Goal: Information Seeking & Learning: Learn about a topic

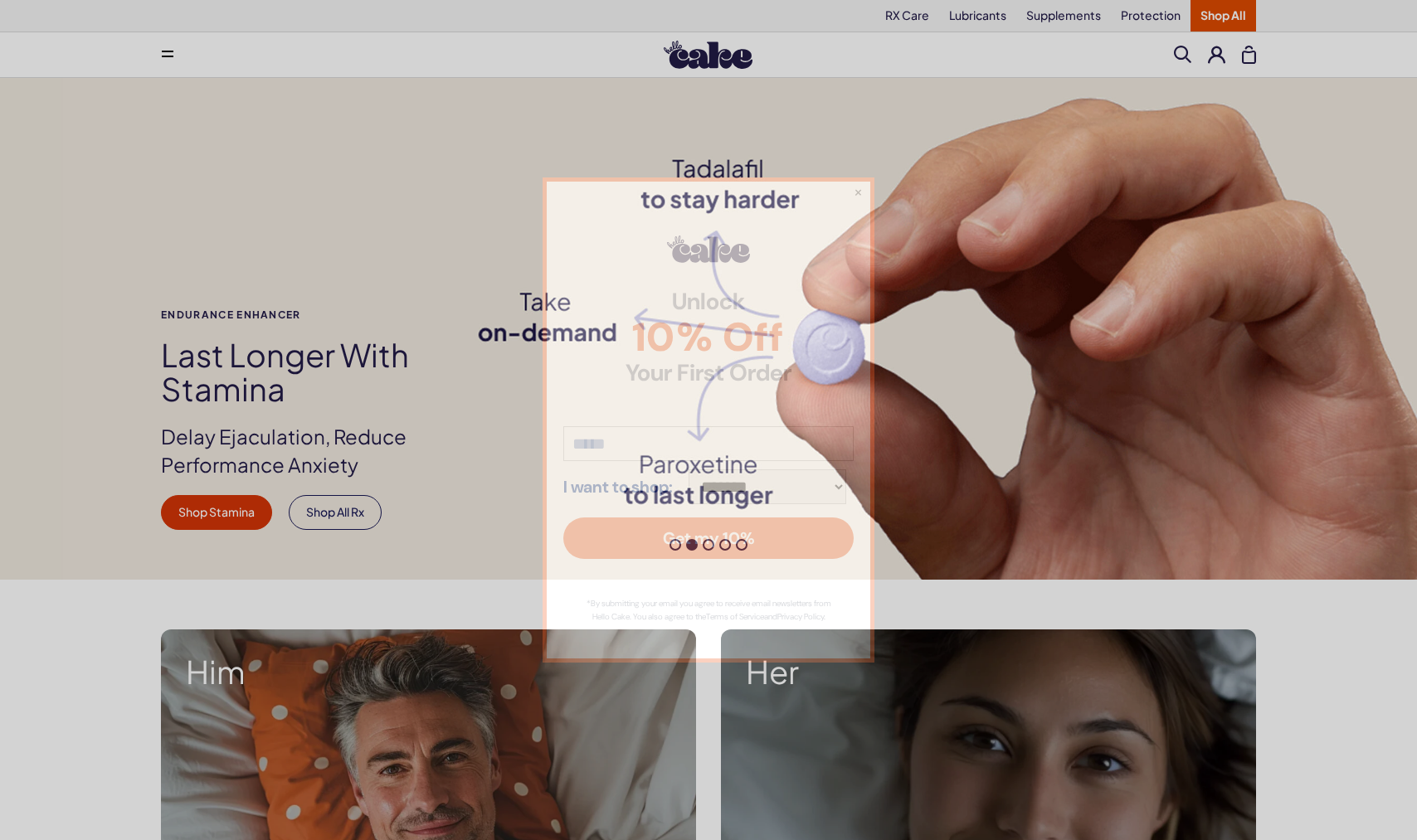
click at [923, 15] on div "**********" at bounding box center [708, 420] width 1417 height 840
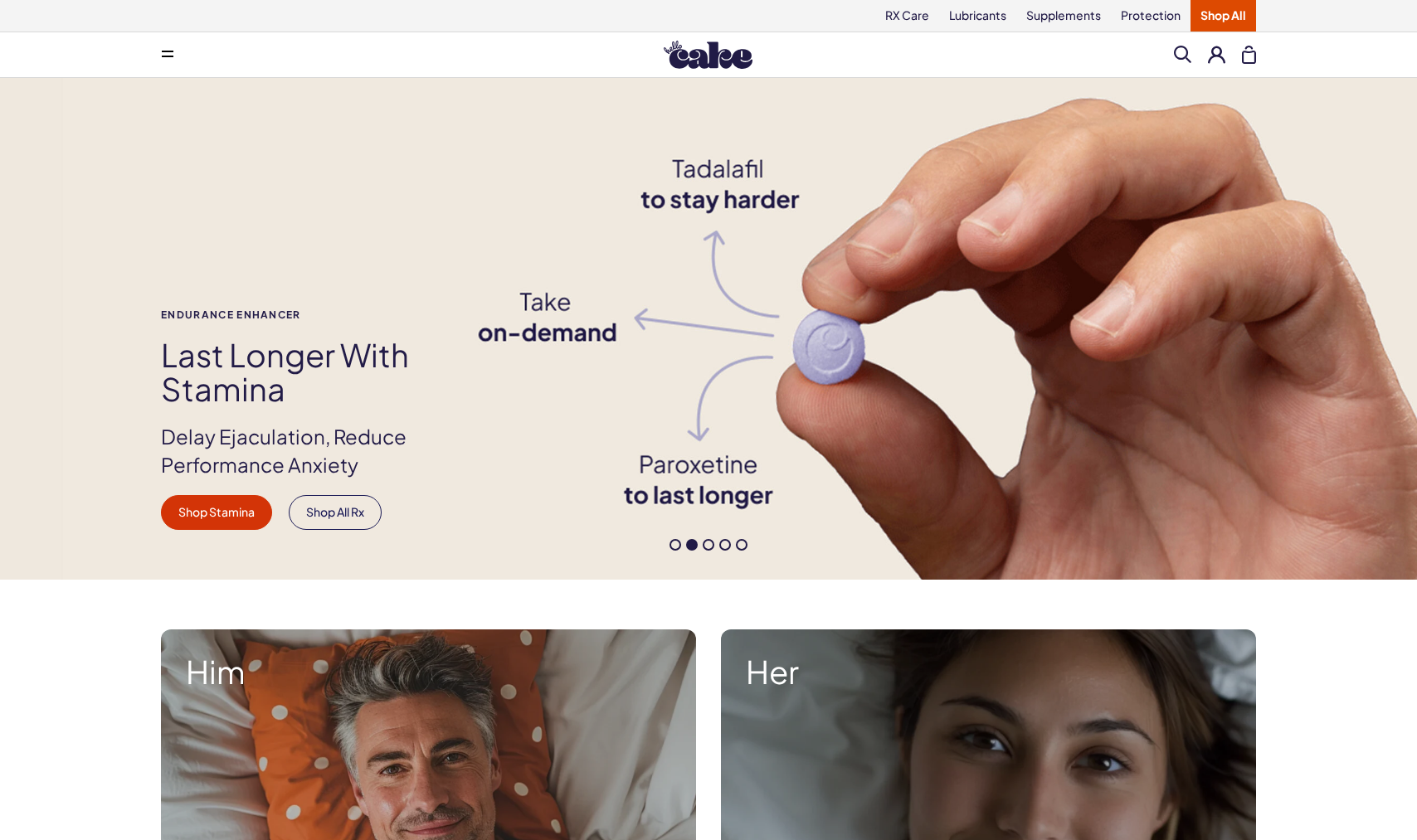
click at [1229, 4] on link "Shop All" at bounding box center [1223, 15] width 65 height 32
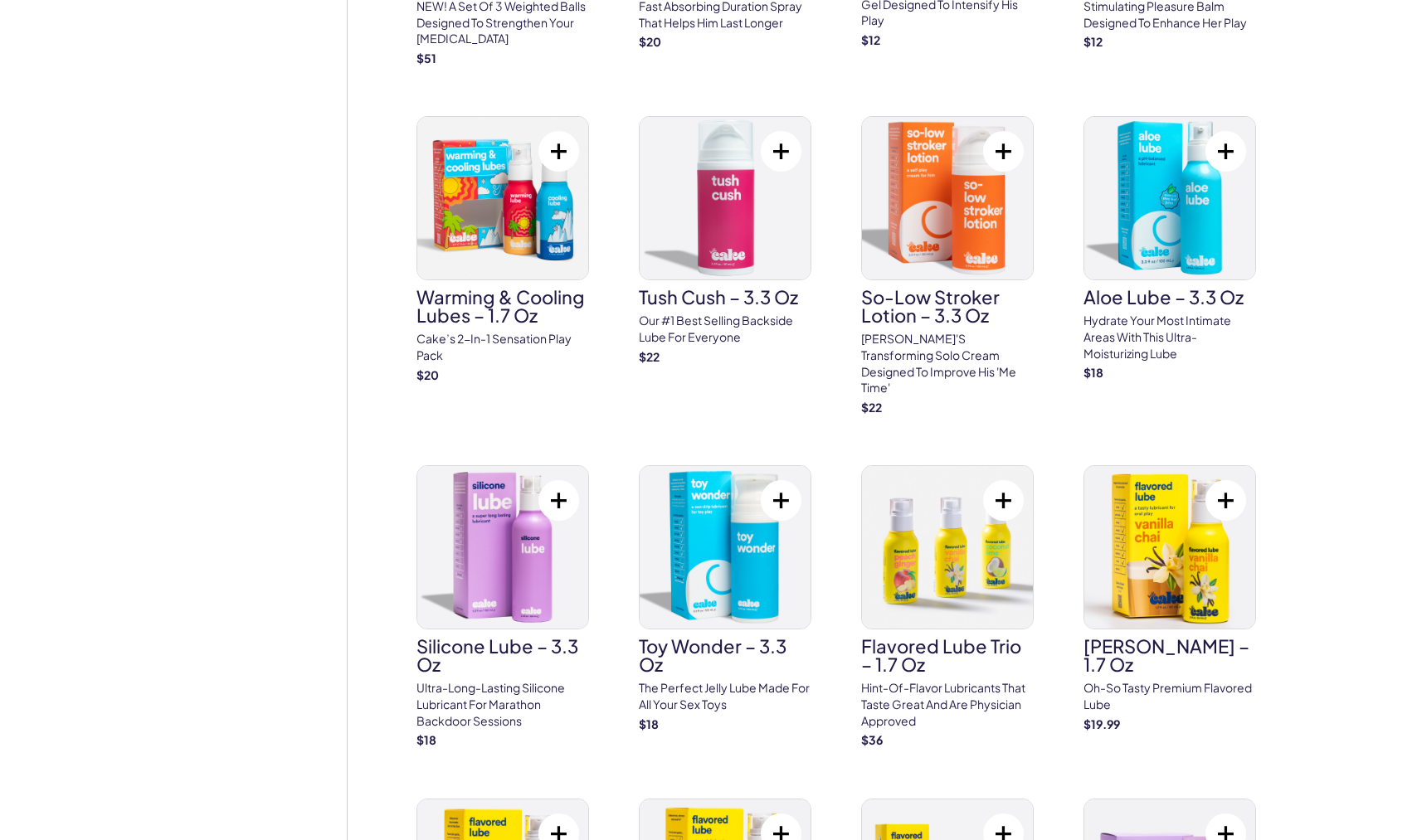
scroll to position [3821, 0]
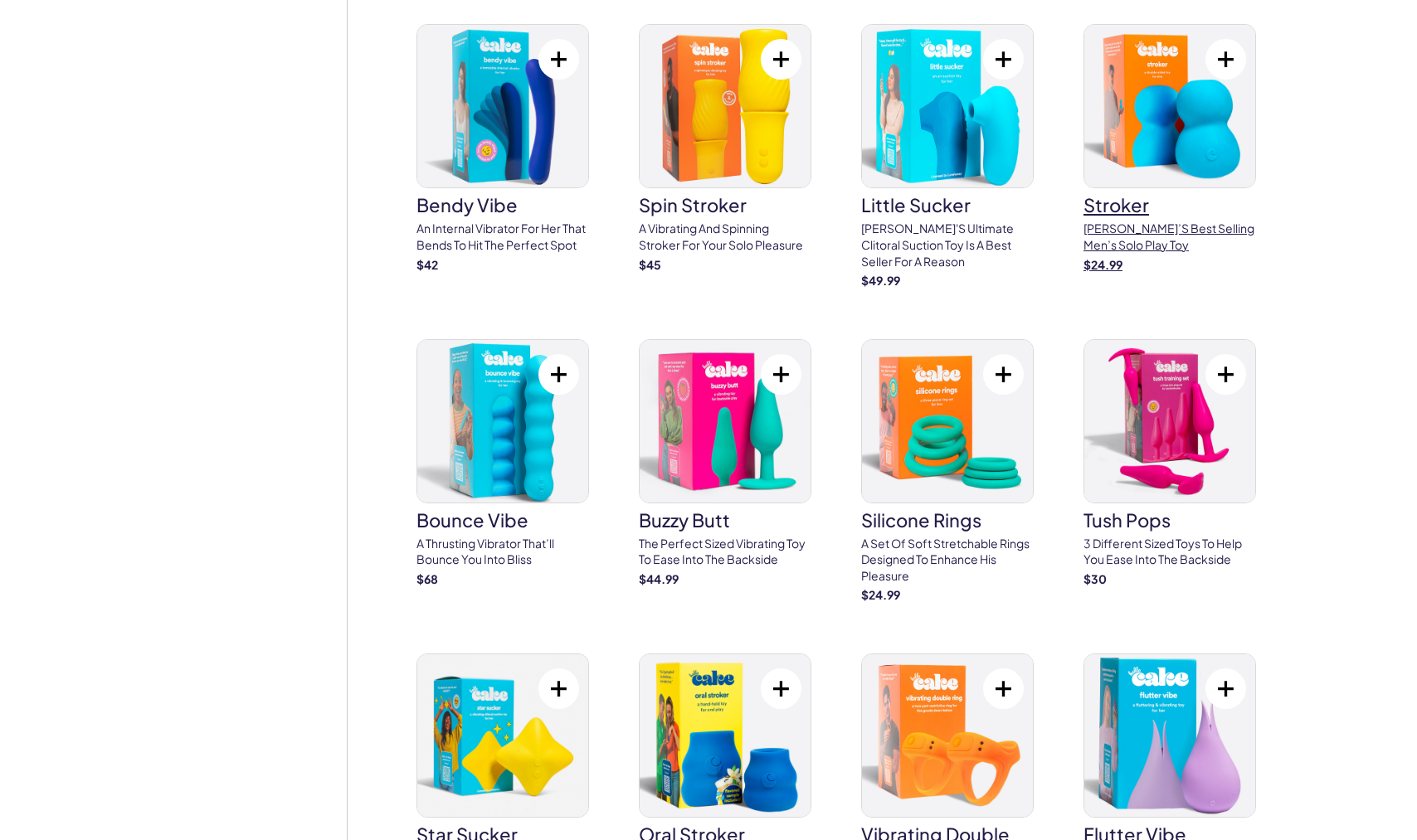
click at [1170, 93] on img at bounding box center [1170, 105] width 171 height 163
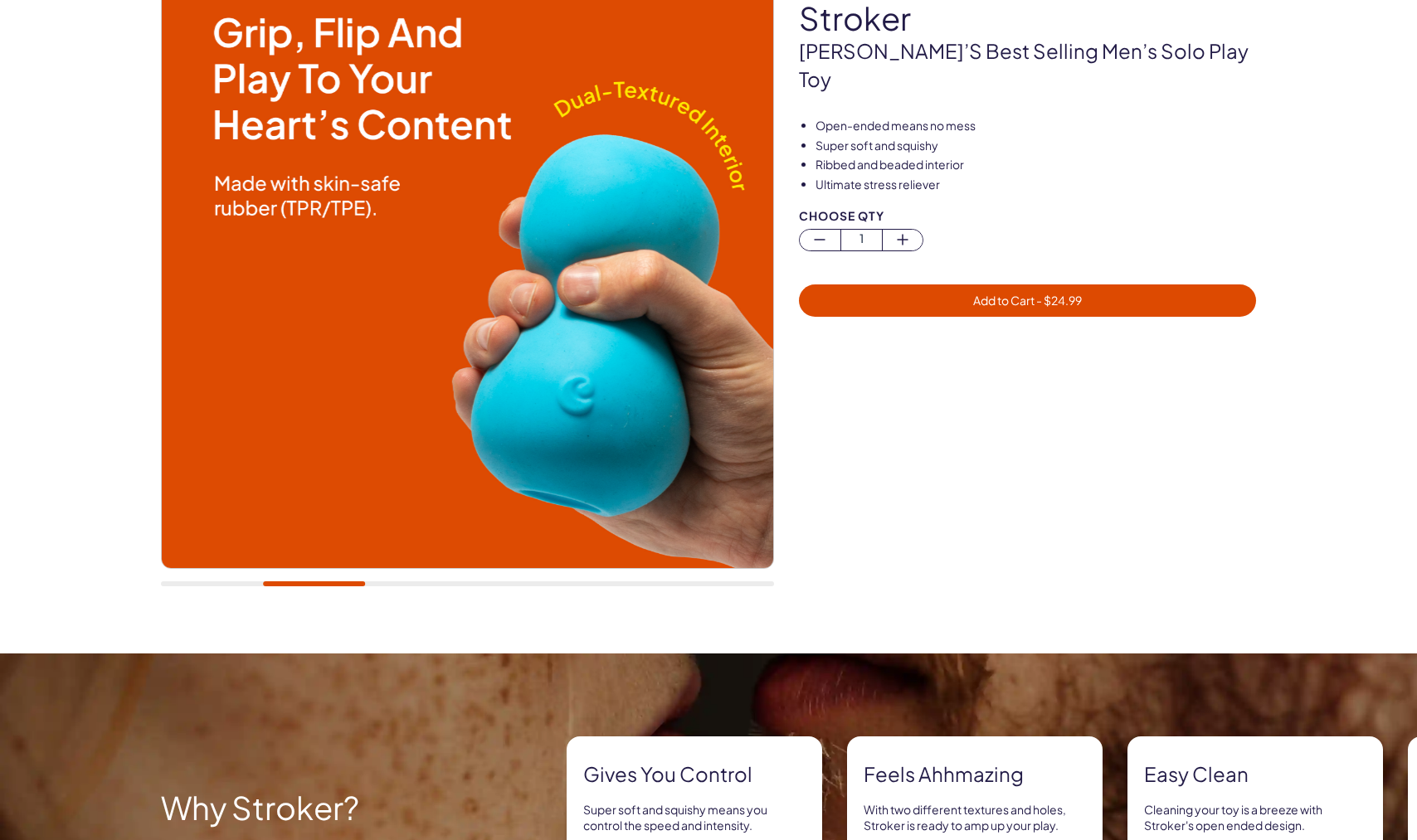
scroll to position [166, 0]
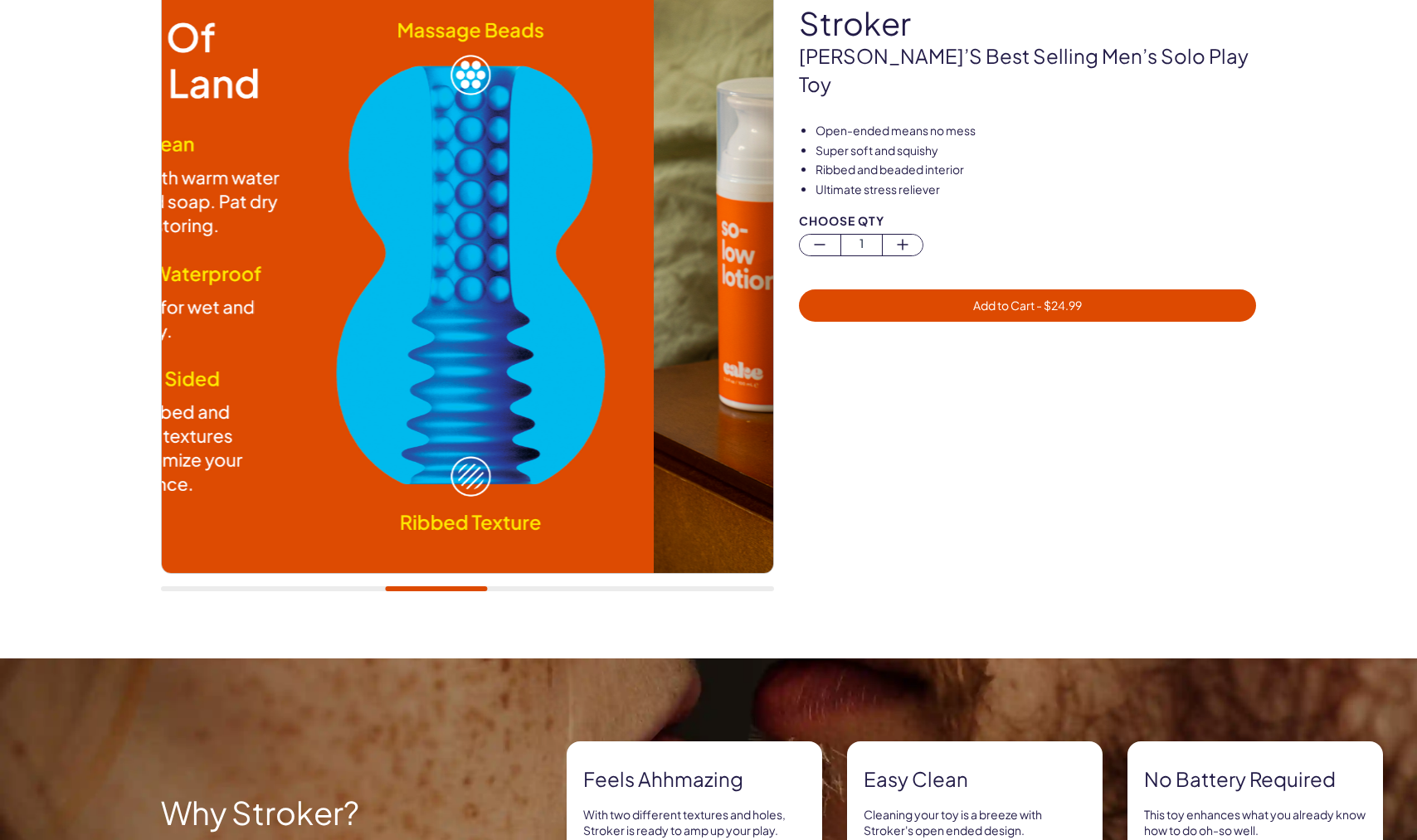
click at [437, 587] on div at bounding box center [467, 588] width 613 height 5
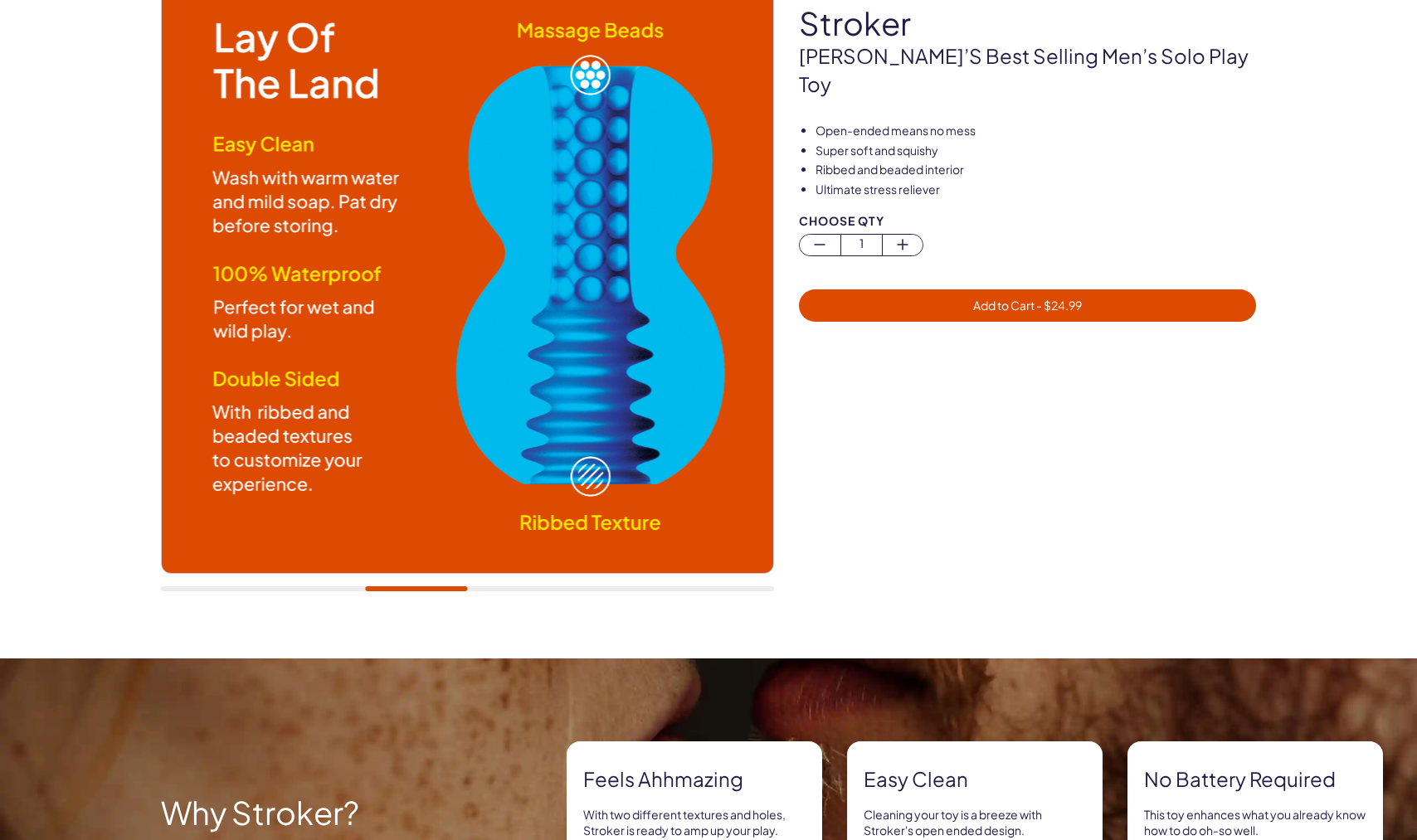
click at [699, 463] on img at bounding box center [467, 267] width 611 height 611
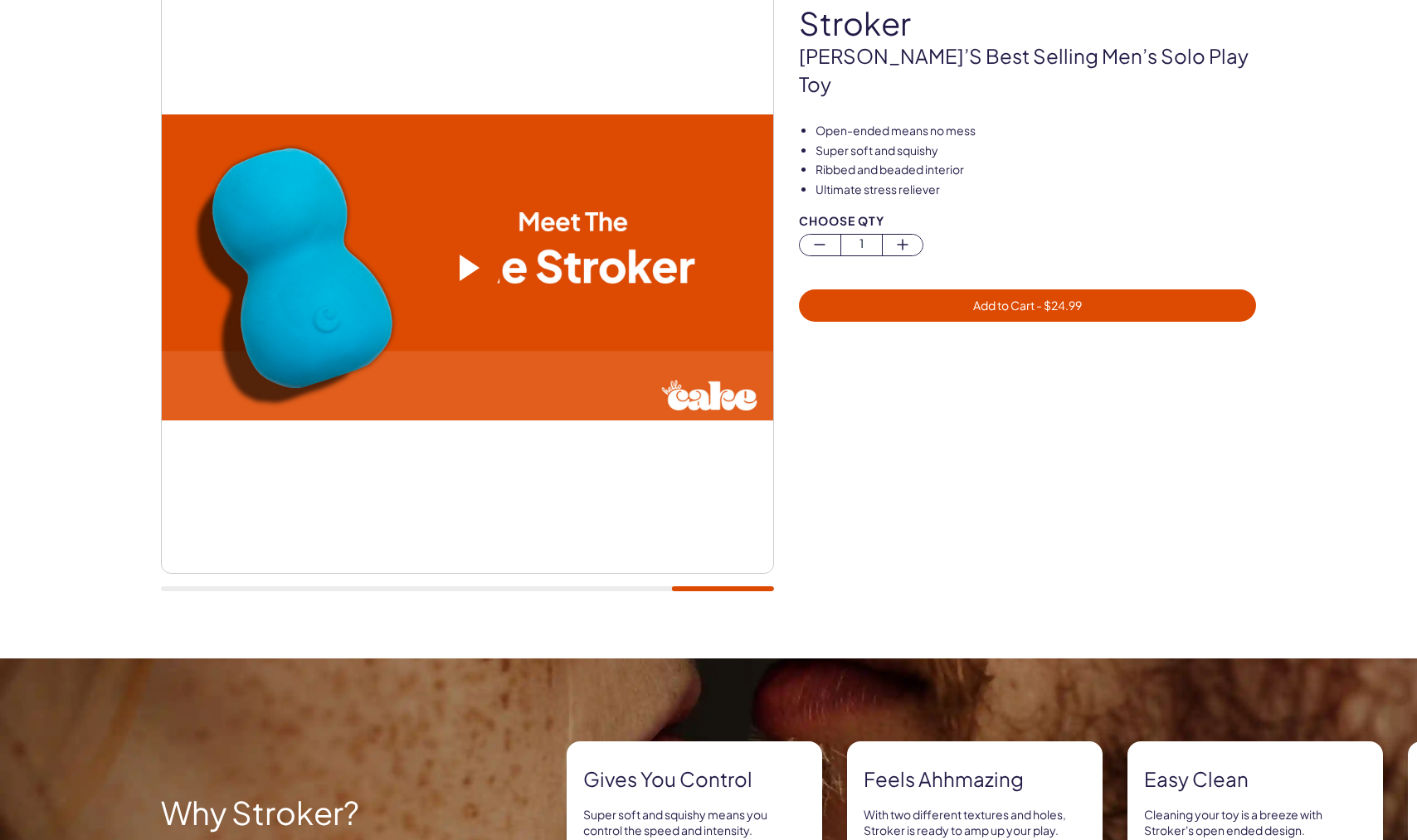
click at [512, 305] on video at bounding box center [467, 267] width 611 height 306
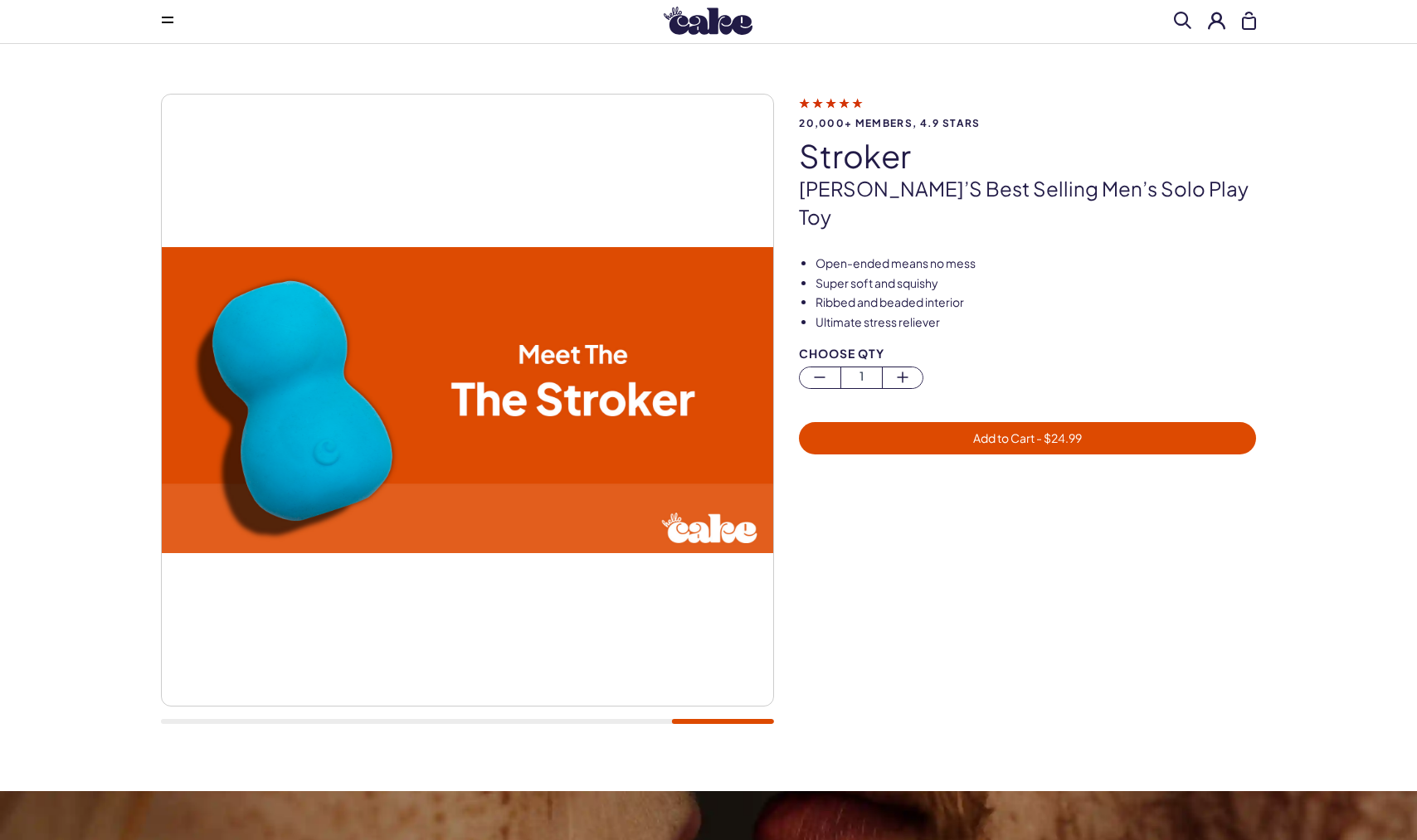
scroll to position [35, 0]
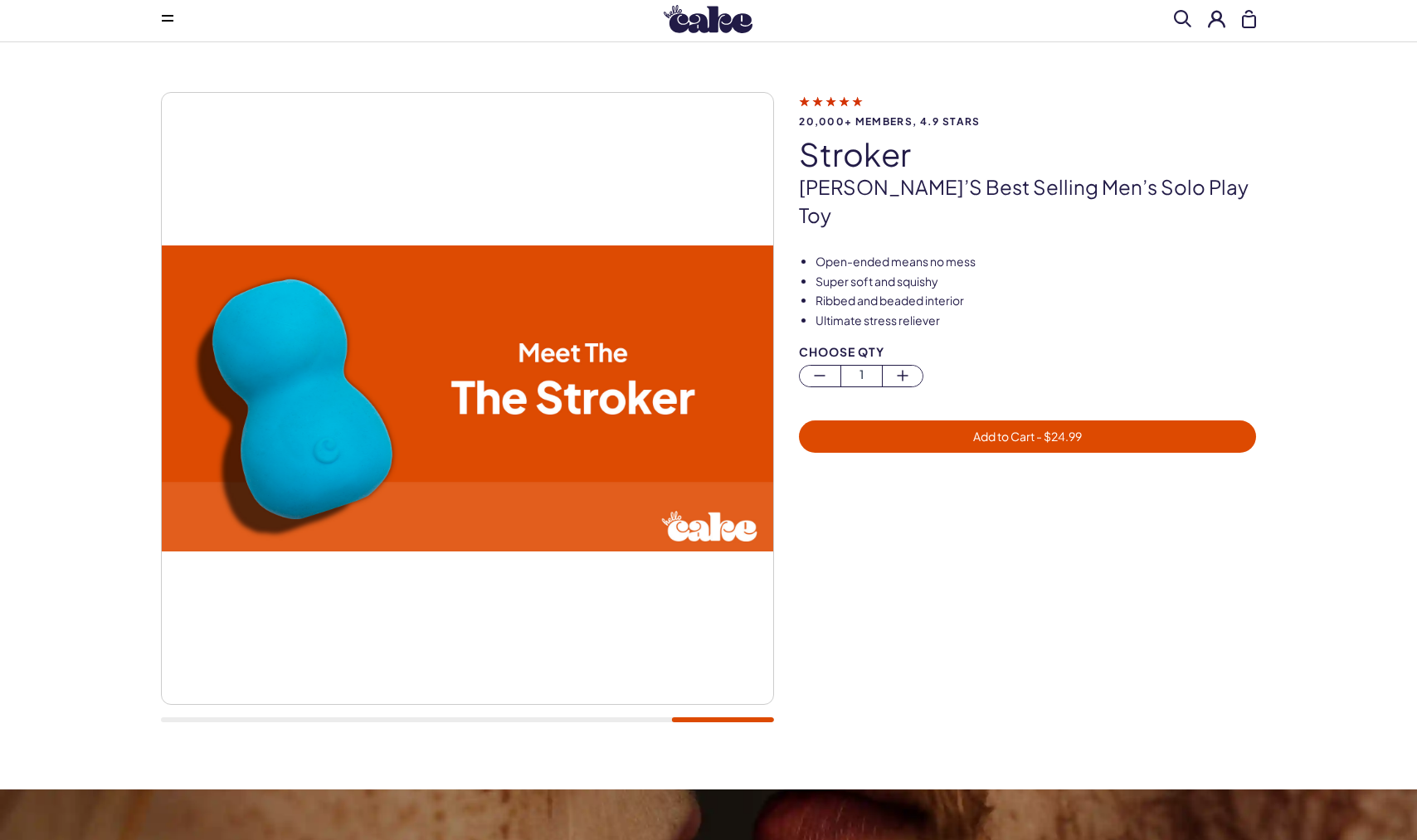
click at [702, 601] on div at bounding box center [467, 398] width 613 height 613
click at [583, 397] on video at bounding box center [467, 398] width 611 height 306
click at [586, 411] on video at bounding box center [467, 398] width 611 height 306
click at [483, 388] on video at bounding box center [467, 398] width 611 height 306
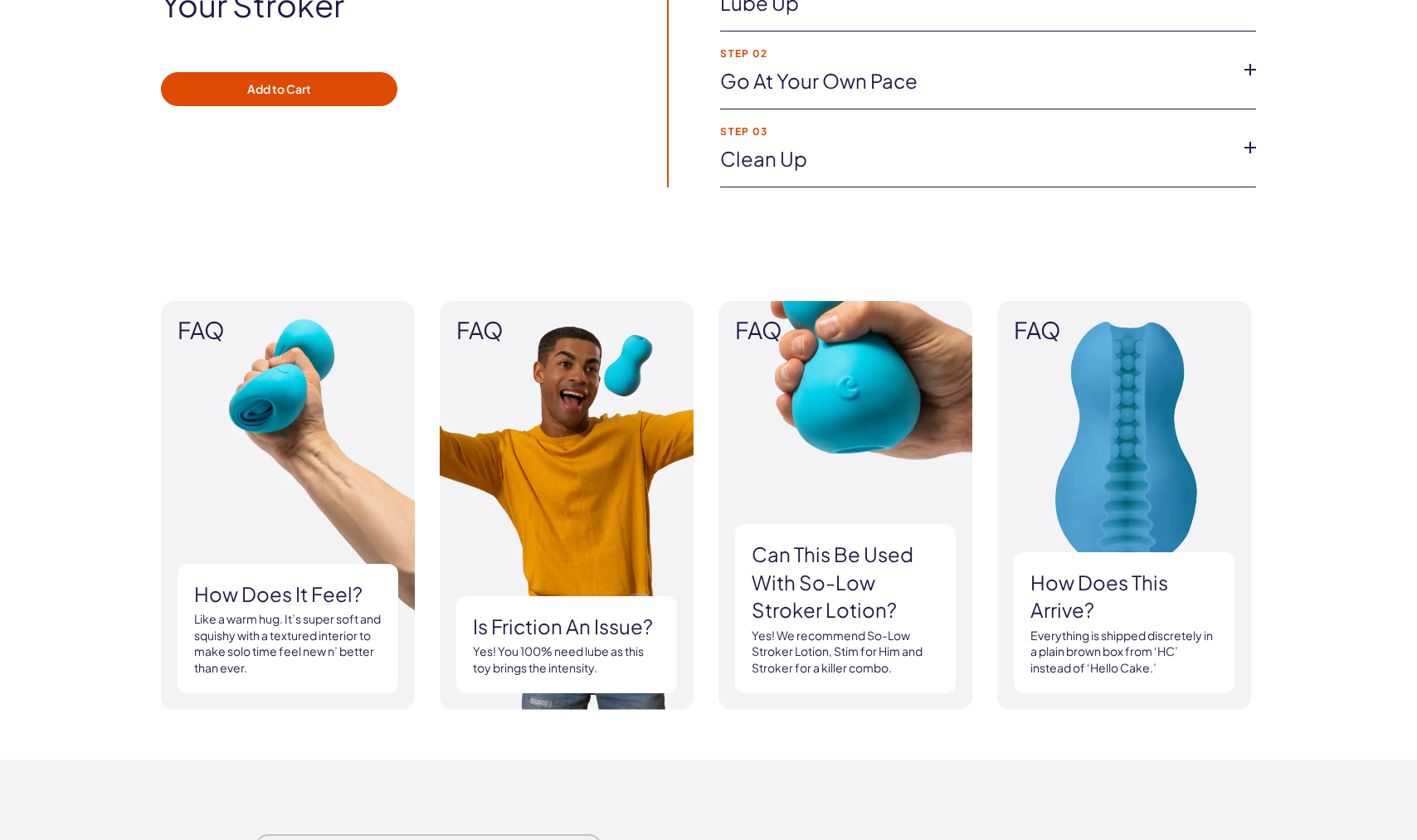
scroll to position [1320, 0]
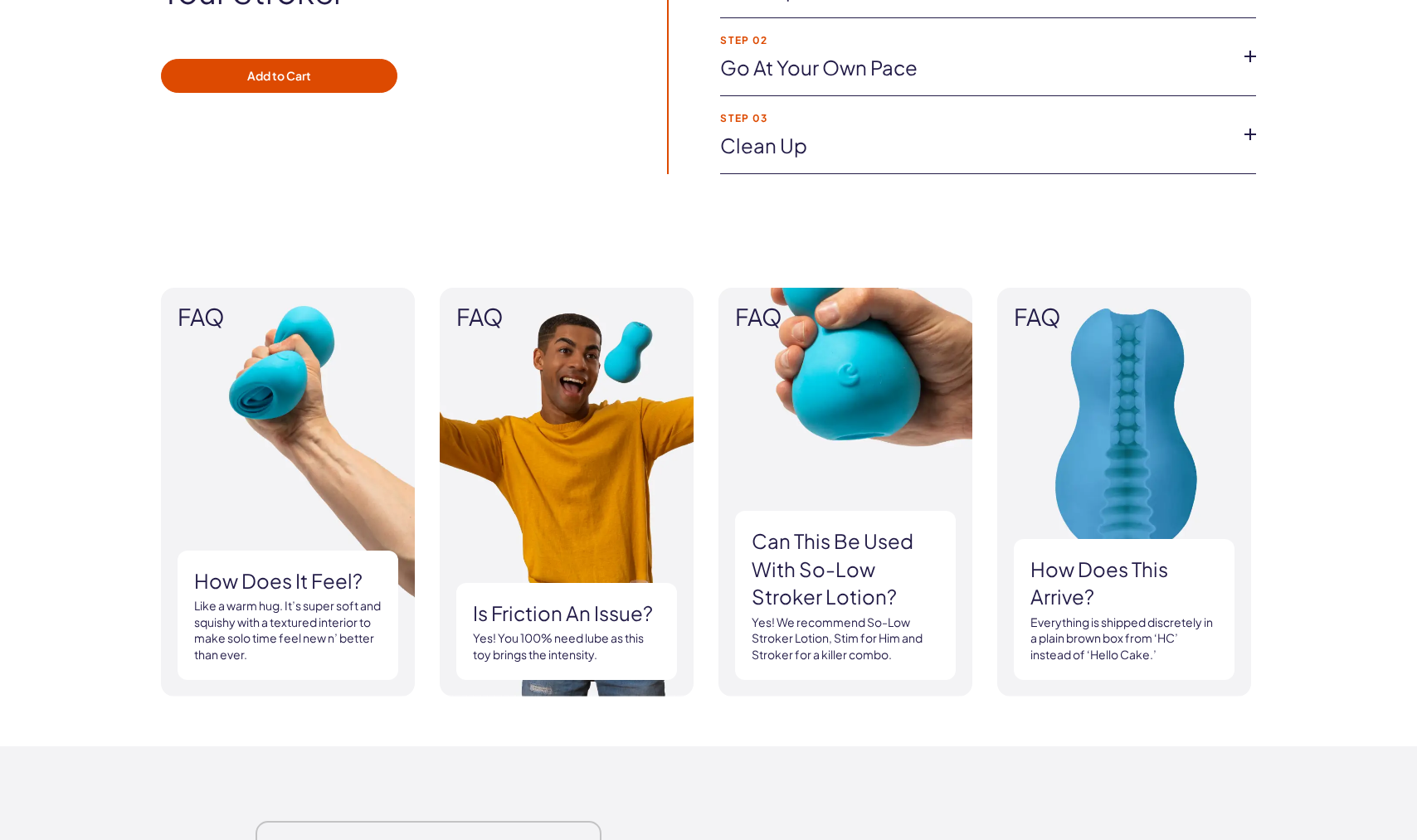
click at [894, 163] on li "Step 03 Clean up Once you’re done with playtime, easily clean your Stroker with…" at bounding box center [988, 135] width 536 height 78
click at [846, 125] on li "Step 03 Clean up Once you’re done with playtime, easily clean your Stroker with…" at bounding box center [988, 135] width 536 height 78
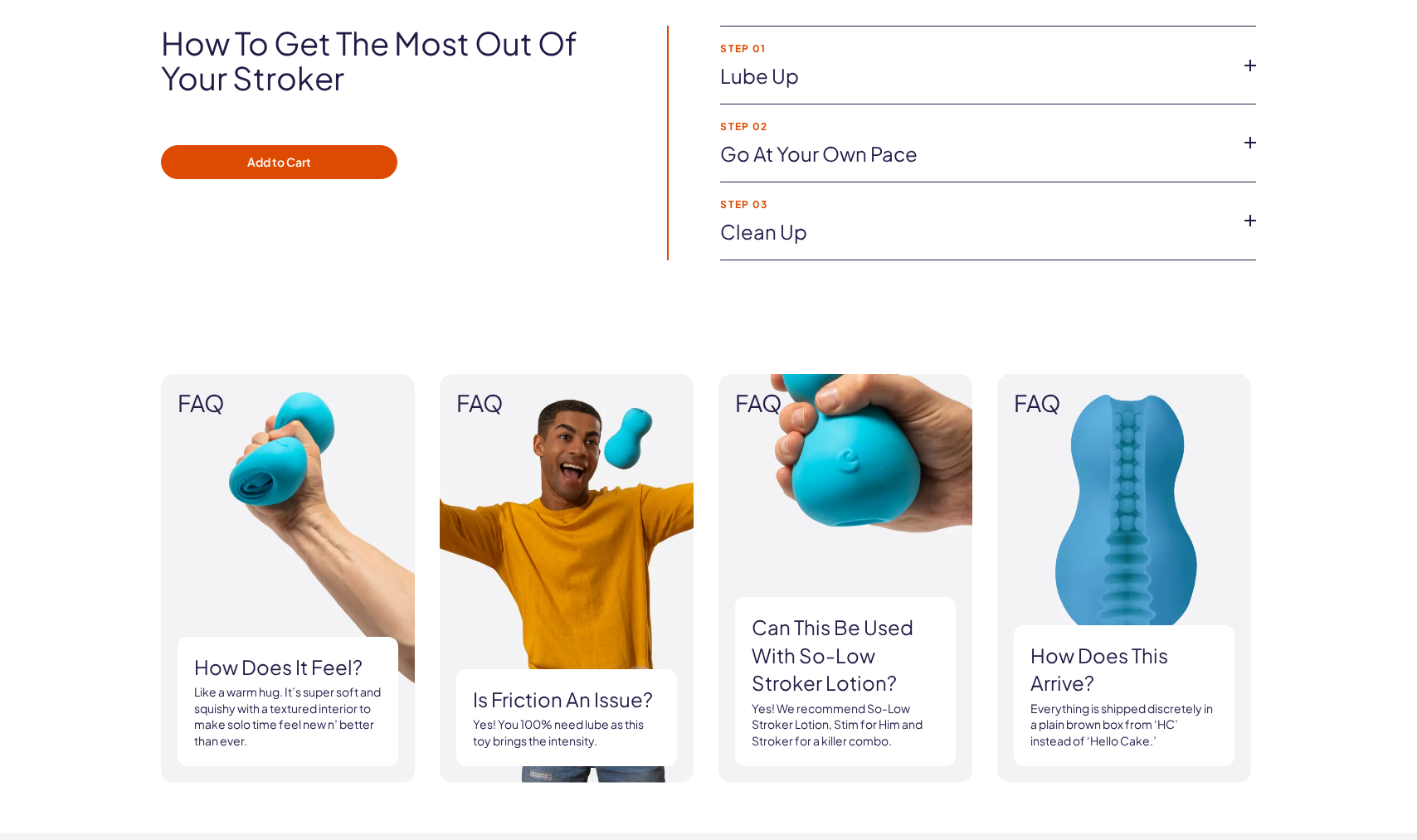
scroll to position [1211, 0]
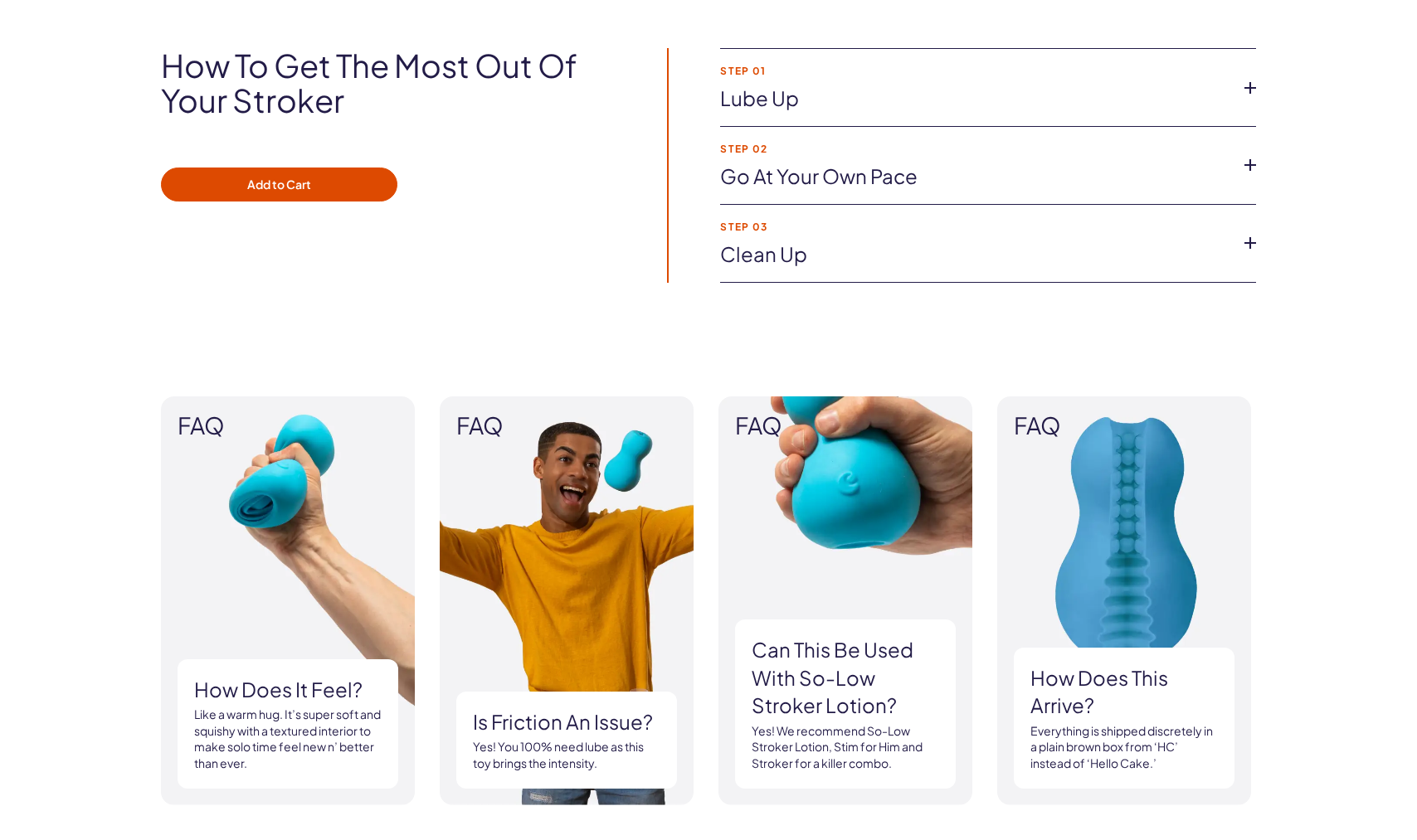
click at [838, 201] on li "Step 02 Go at your own pace The handheld design puts you in control of the pres…" at bounding box center [988, 166] width 536 height 78
click at [838, 168] on link "Go at your own pace" at bounding box center [975, 176] width 509 height 28
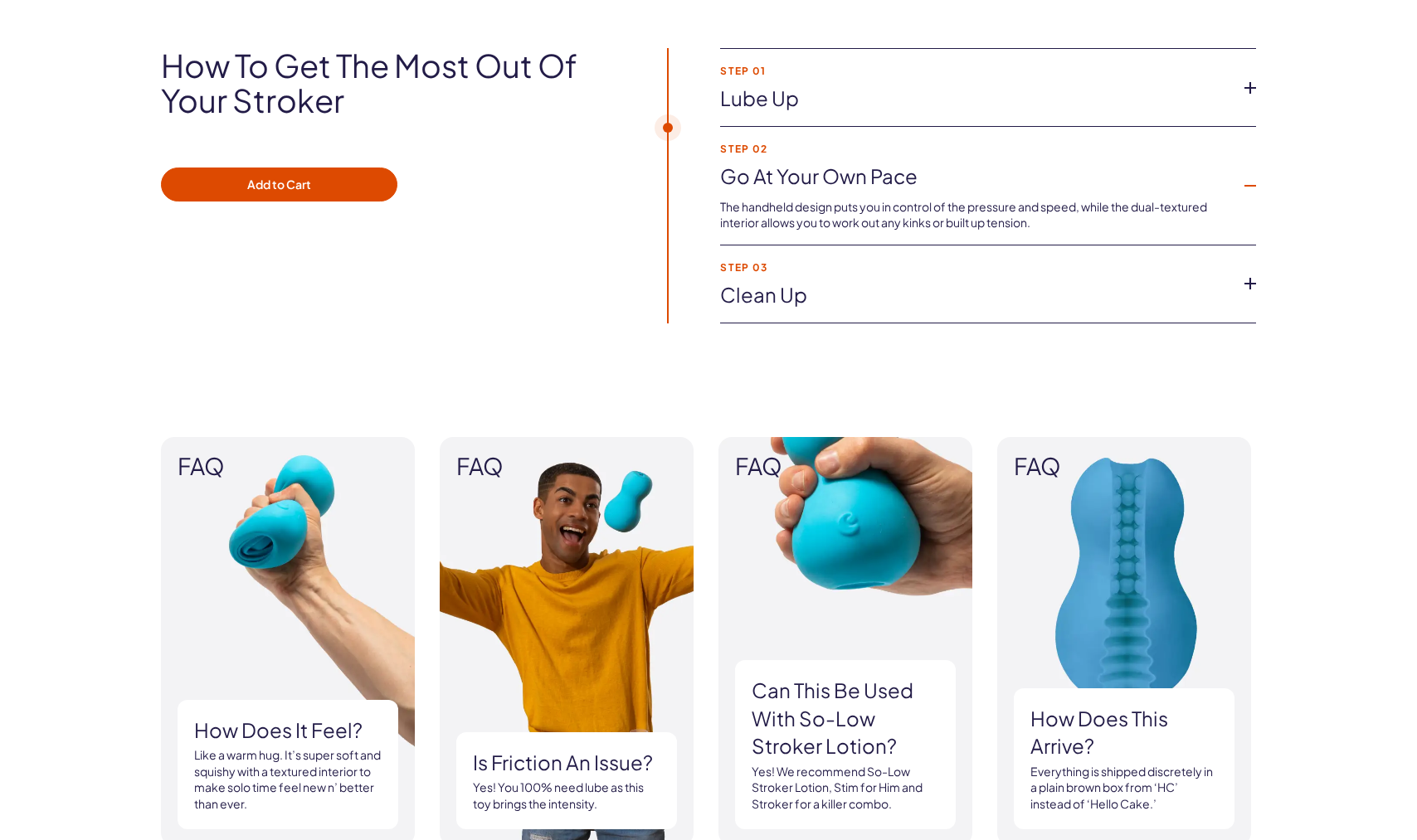
click at [839, 85] on link "Lube up" at bounding box center [975, 98] width 509 height 28
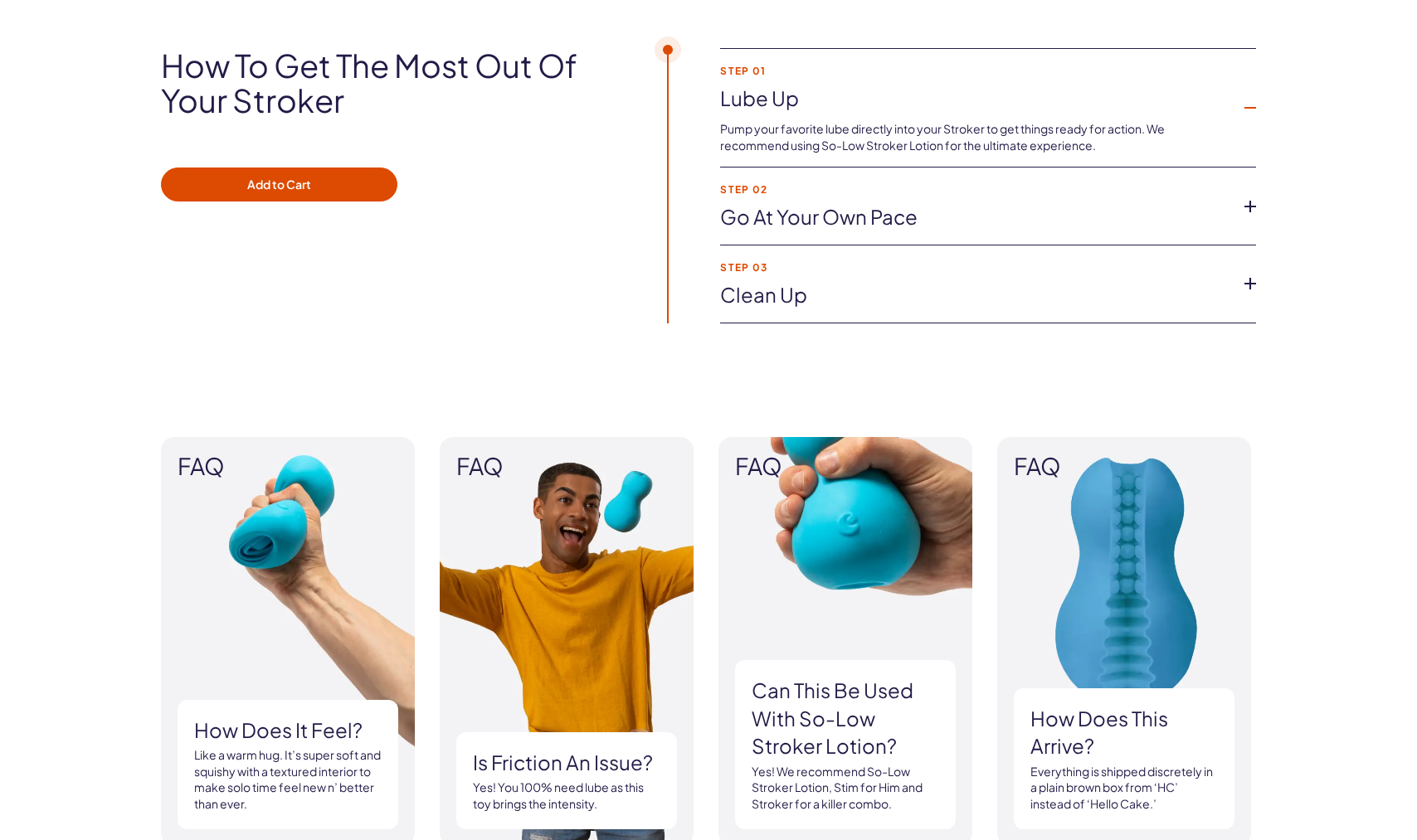
click at [779, 323] on div "How to get the most out of your Stroker Add to Cart Step 01 Lube up Pump your f…" at bounding box center [708, 193] width 1417 height 389
click at [779, 304] on link "Clean up" at bounding box center [975, 295] width 509 height 28
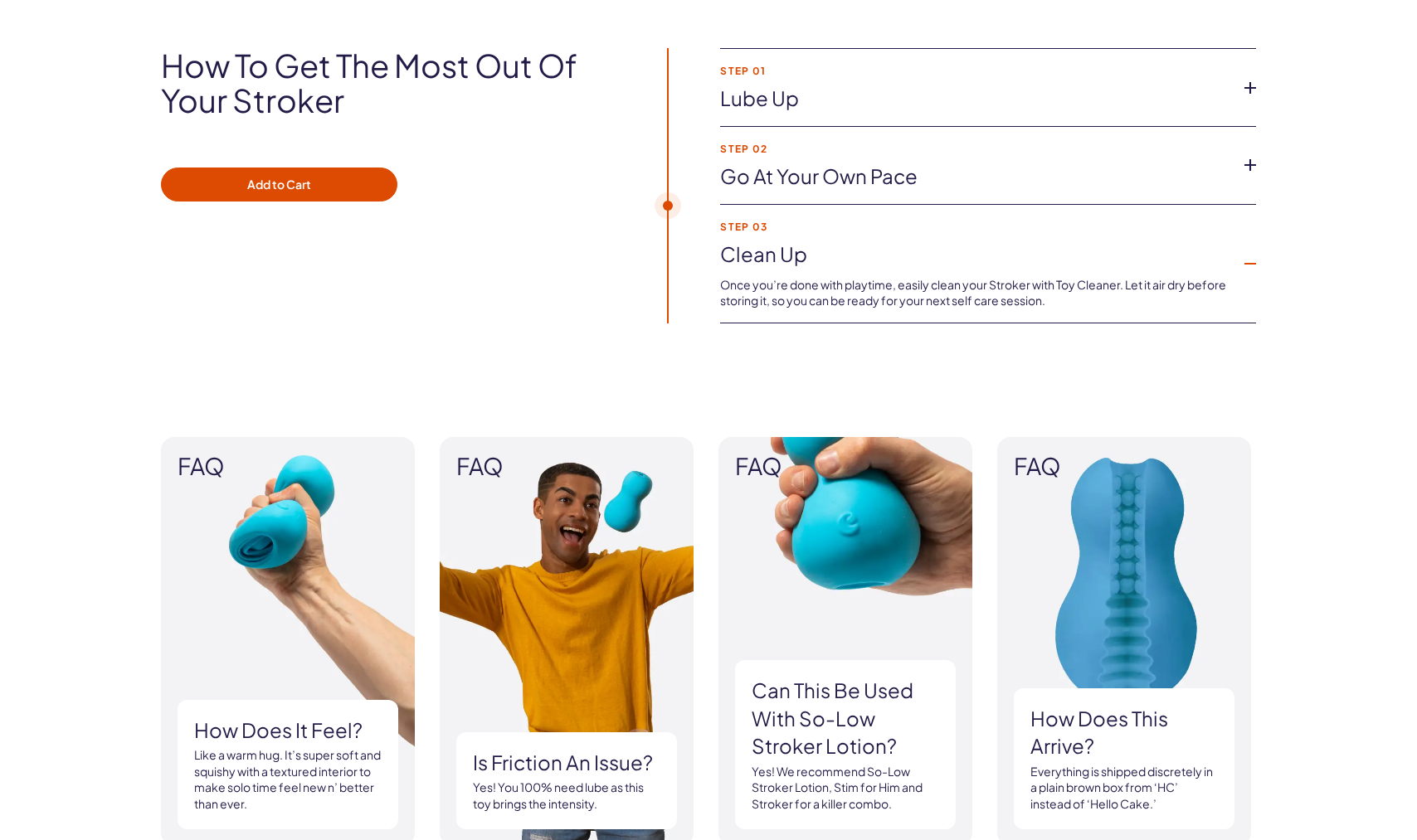
click at [753, 285] on p "Once you’re done with playtime, easily clean your Stroker with Toy Cleaner. Let…" at bounding box center [975, 294] width 509 height 33
click at [801, 135] on li "Step 02 Go at your own pace The handheld design puts you in control of the pres…" at bounding box center [988, 166] width 536 height 78
click at [778, 164] on link "Go at your own pace" at bounding box center [975, 176] width 509 height 28
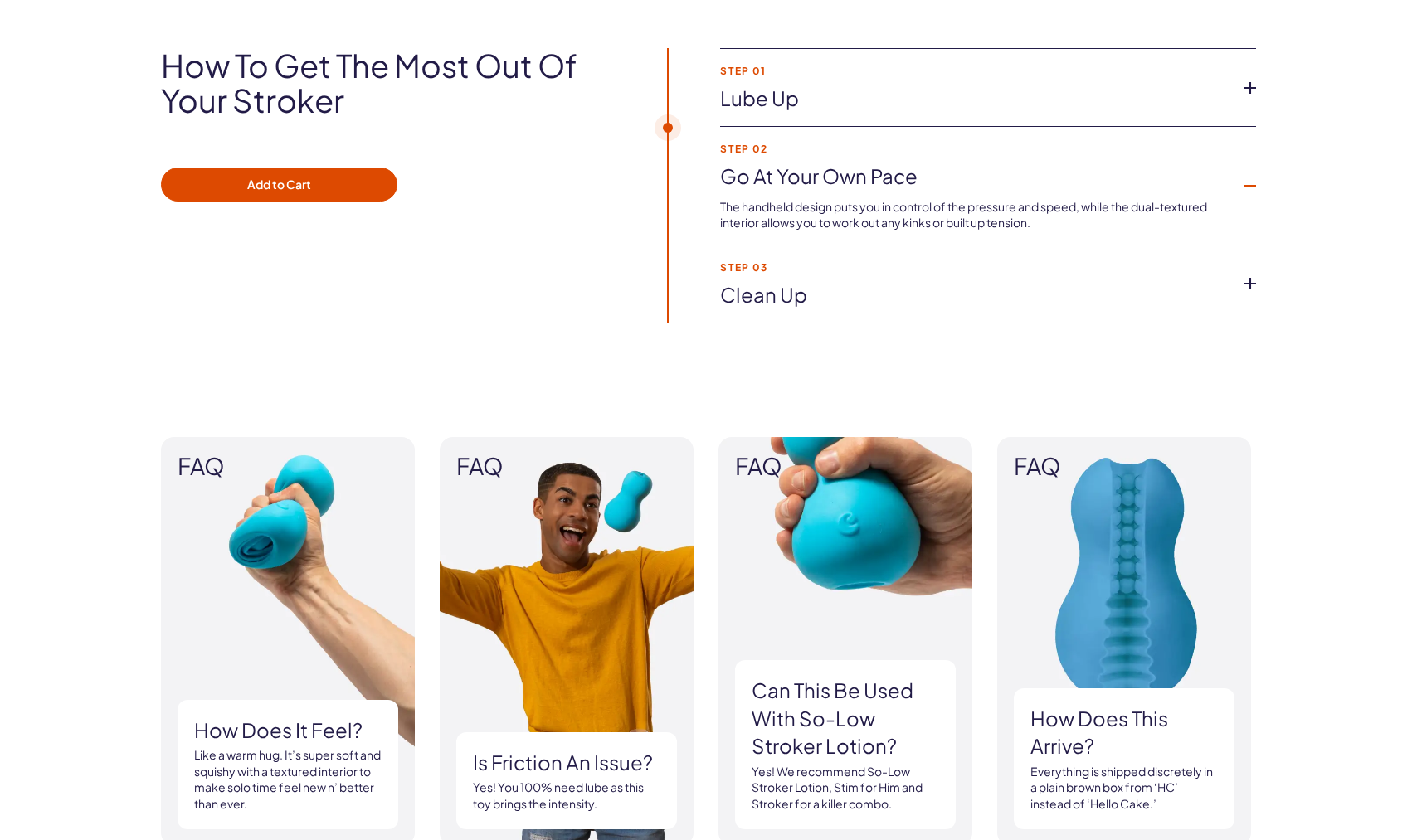
click at [780, 102] on link "Lube up" at bounding box center [975, 98] width 509 height 28
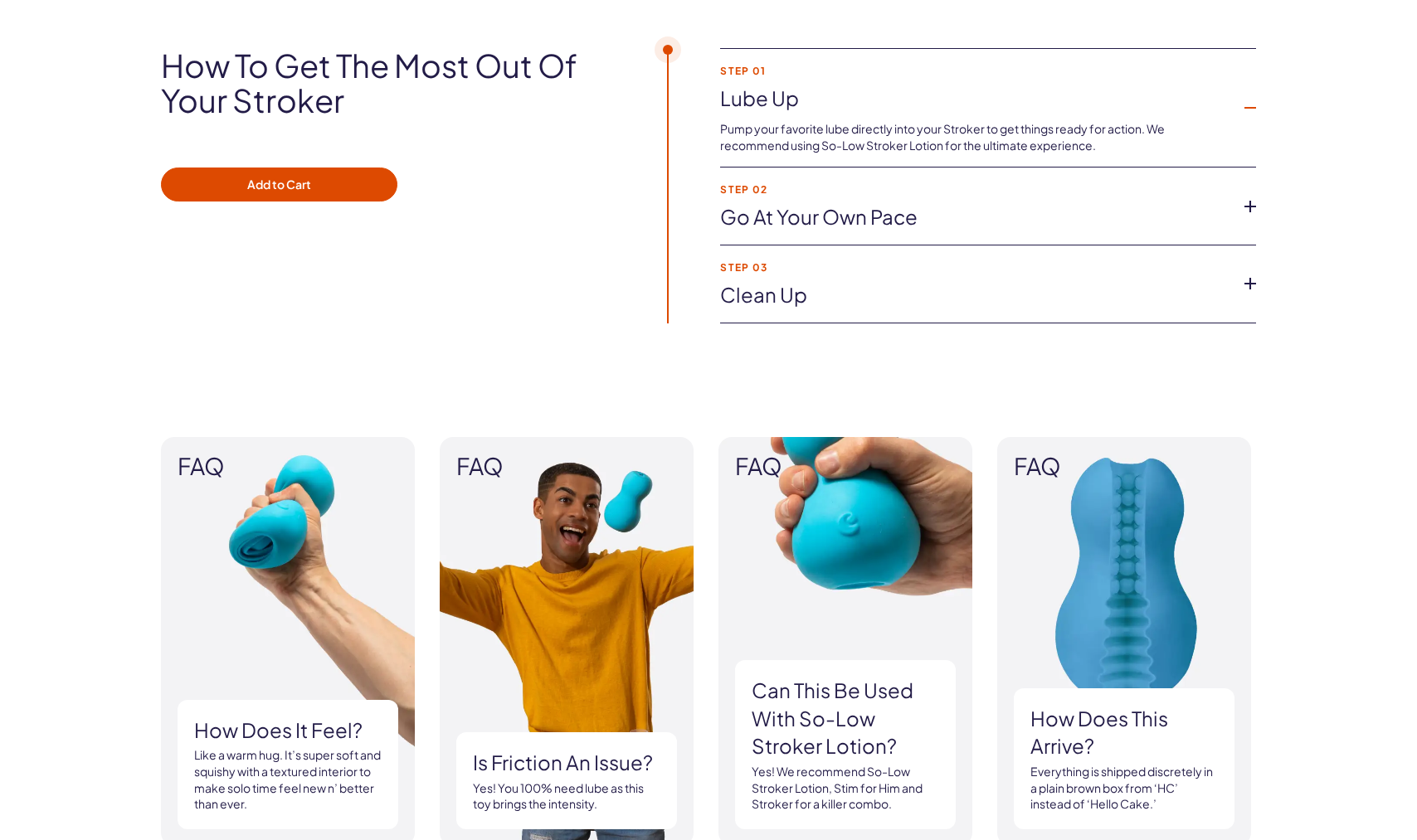
click at [852, 211] on link "Go at your own pace" at bounding box center [975, 217] width 509 height 28
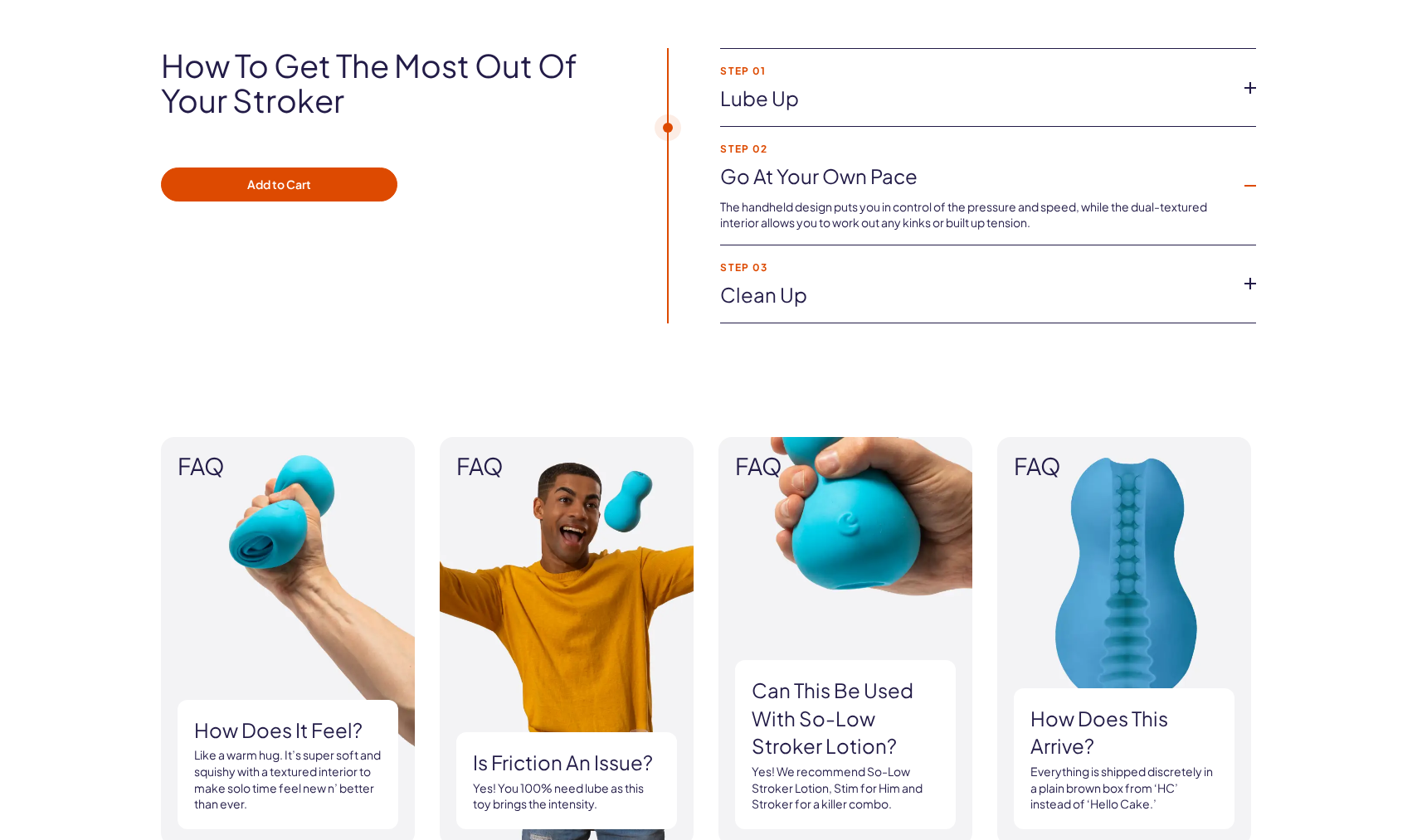
click at [760, 278] on li "Step 03 Clean up Once you’re done with playtime, easily clean your Stroker with…" at bounding box center [988, 285] width 536 height 78
click at [734, 275] on li "Step 03 Clean up Once you’re done with playtime, easily clean your Stroker with…" at bounding box center [988, 285] width 536 height 78
click at [938, 282] on link "Clean up" at bounding box center [975, 295] width 509 height 28
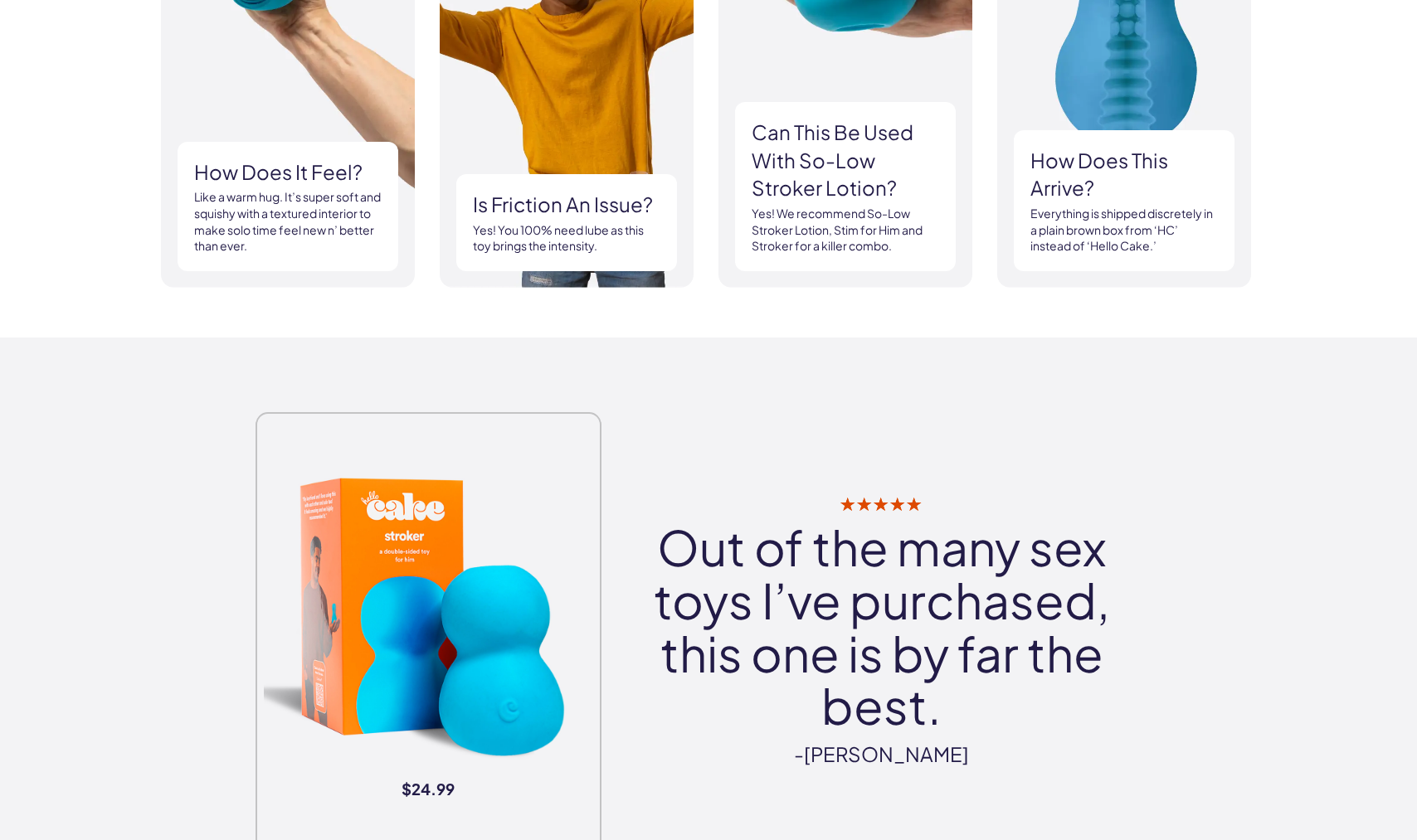
scroll to position [1002, 0]
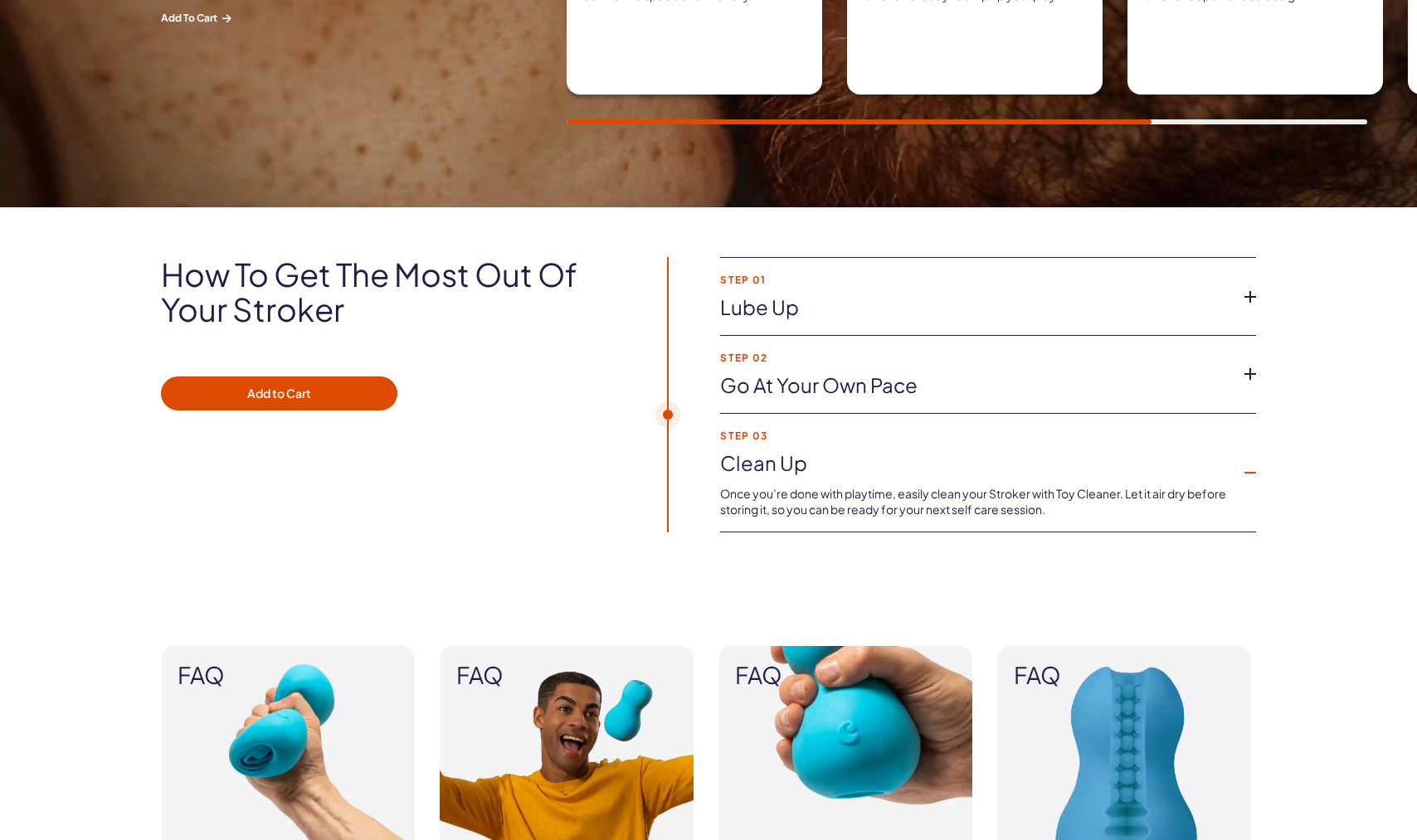
click at [779, 311] on link "Lube up" at bounding box center [975, 307] width 509 height 28
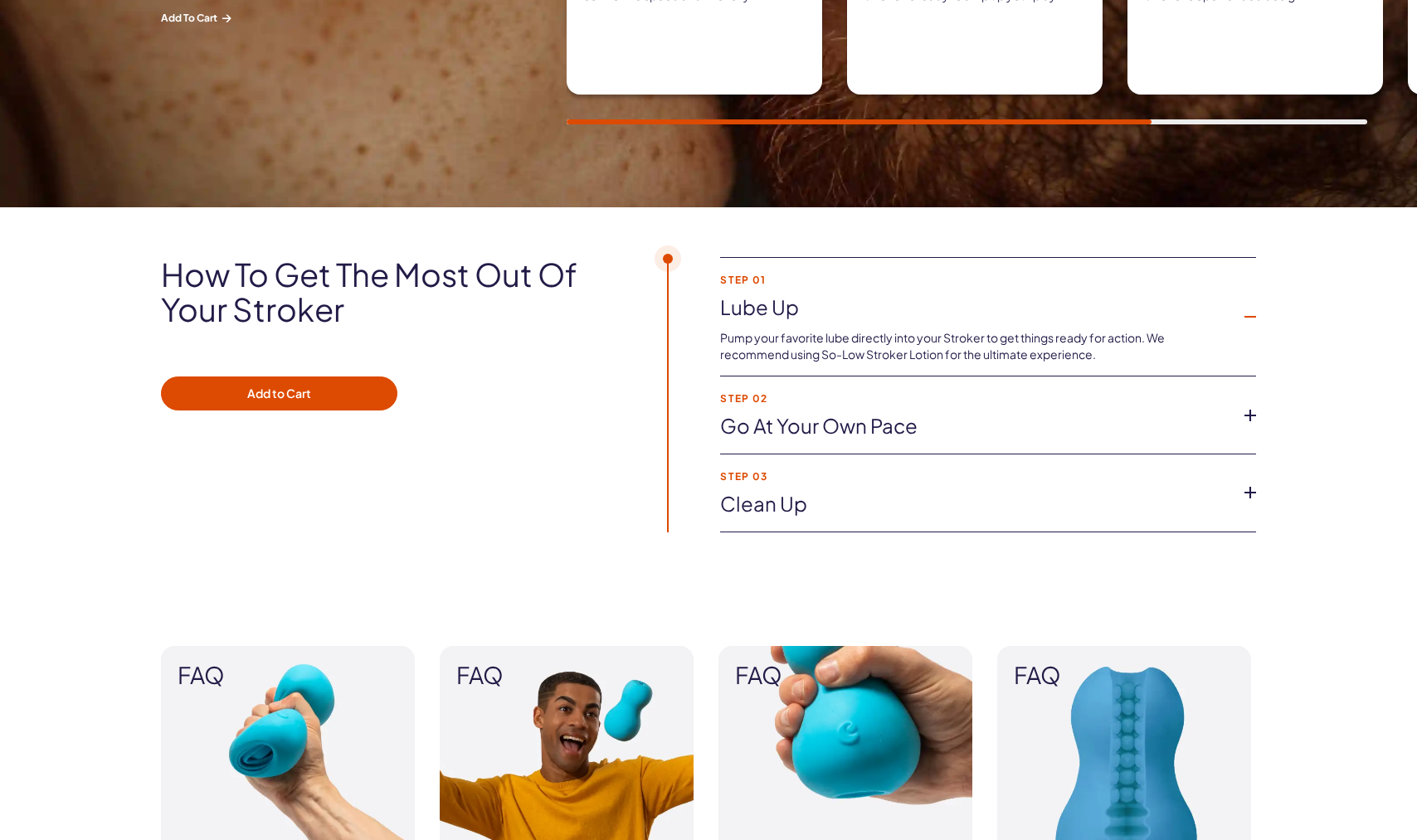
click at [795, 431] on link "Go at your own pace" at bounding box center [975, 425] width 509 height 28
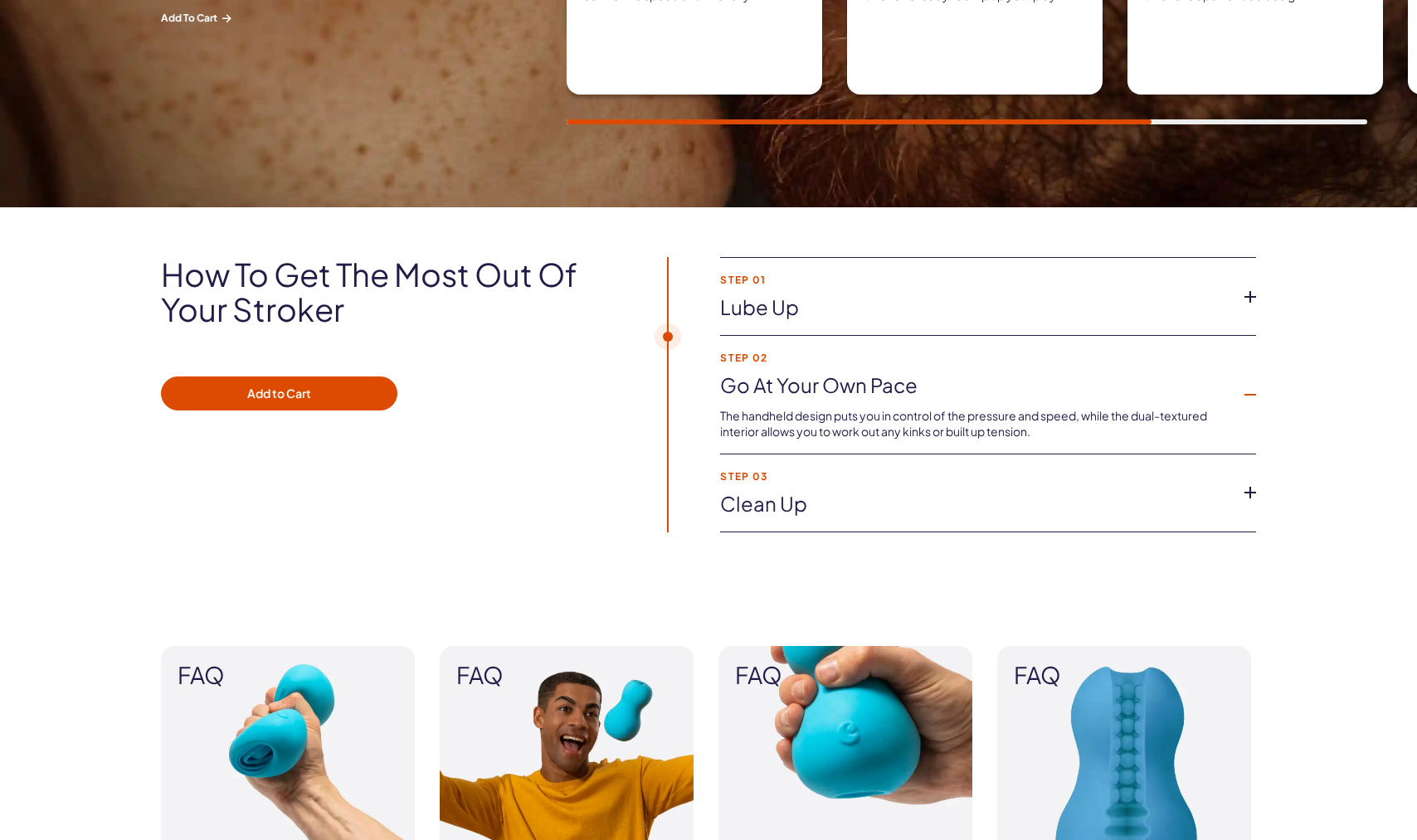
click at [793, 486] on li "Step 03 Clean up Once you’re done with playtime, easily clean your Stroker with…" at bounding box center [988, 494] width 536 height 78
click at [764, 511] on link "Clean up" at bounding box center [975, 504] width 509 height 28
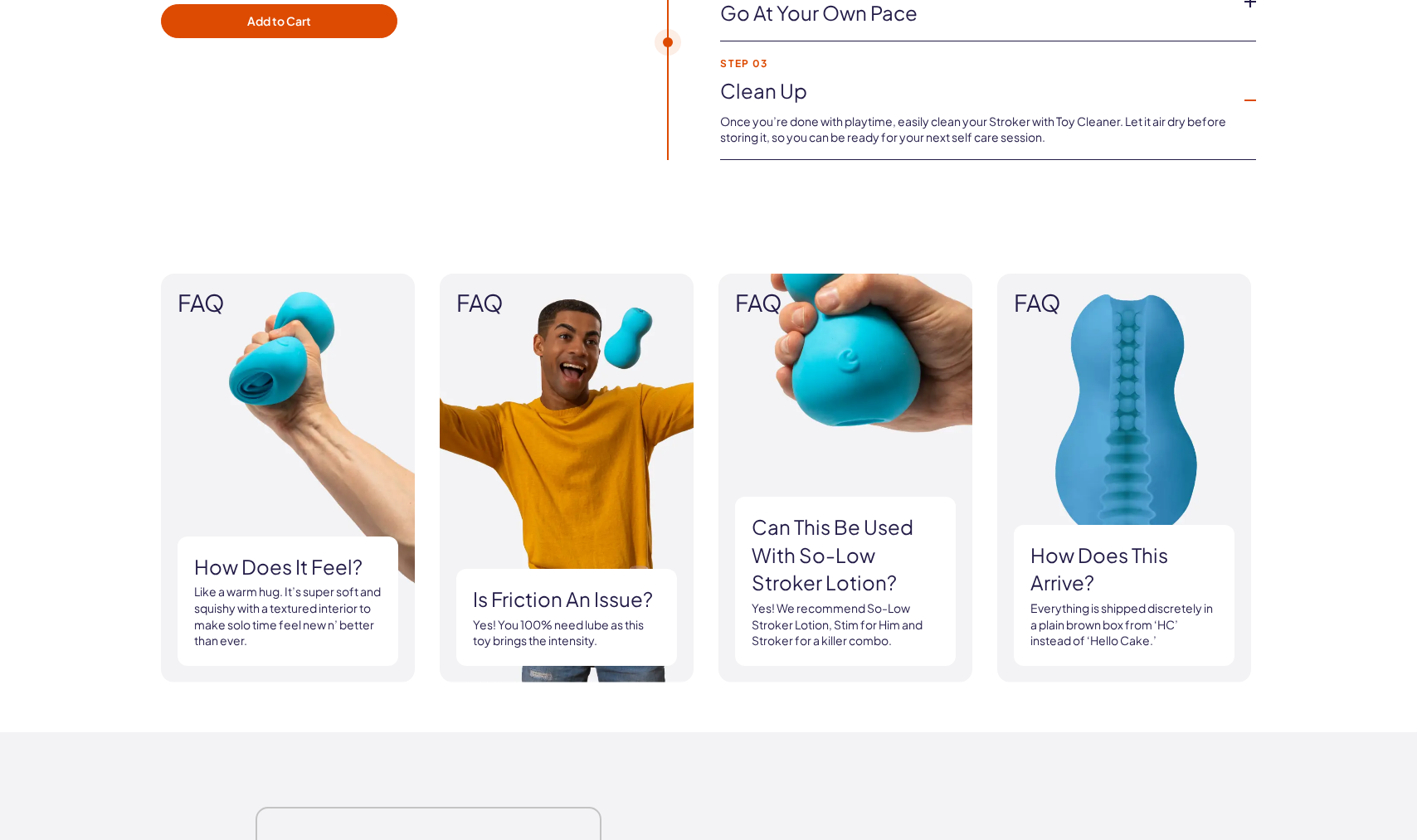
scroll to position [1283, 0]
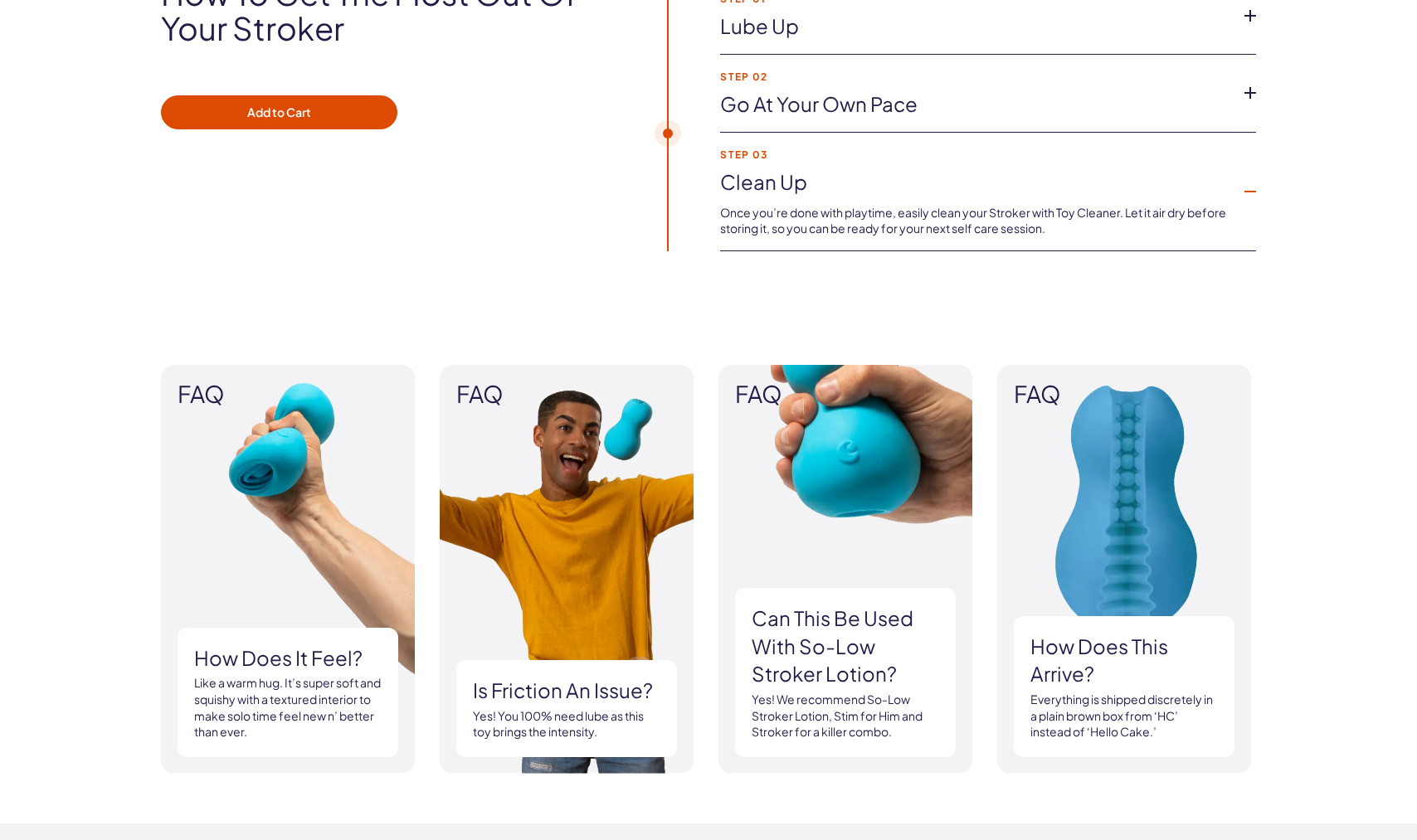
click at [879, 481] on img at bounding box center [845, 569] width 254 height 409
click at [739, 382] on span "FAQ" at bounding box center [845, 395] width 221 height 25
click at [741, 387] on span "FAQ" at bounding box center [845, 395] width 221 height 25
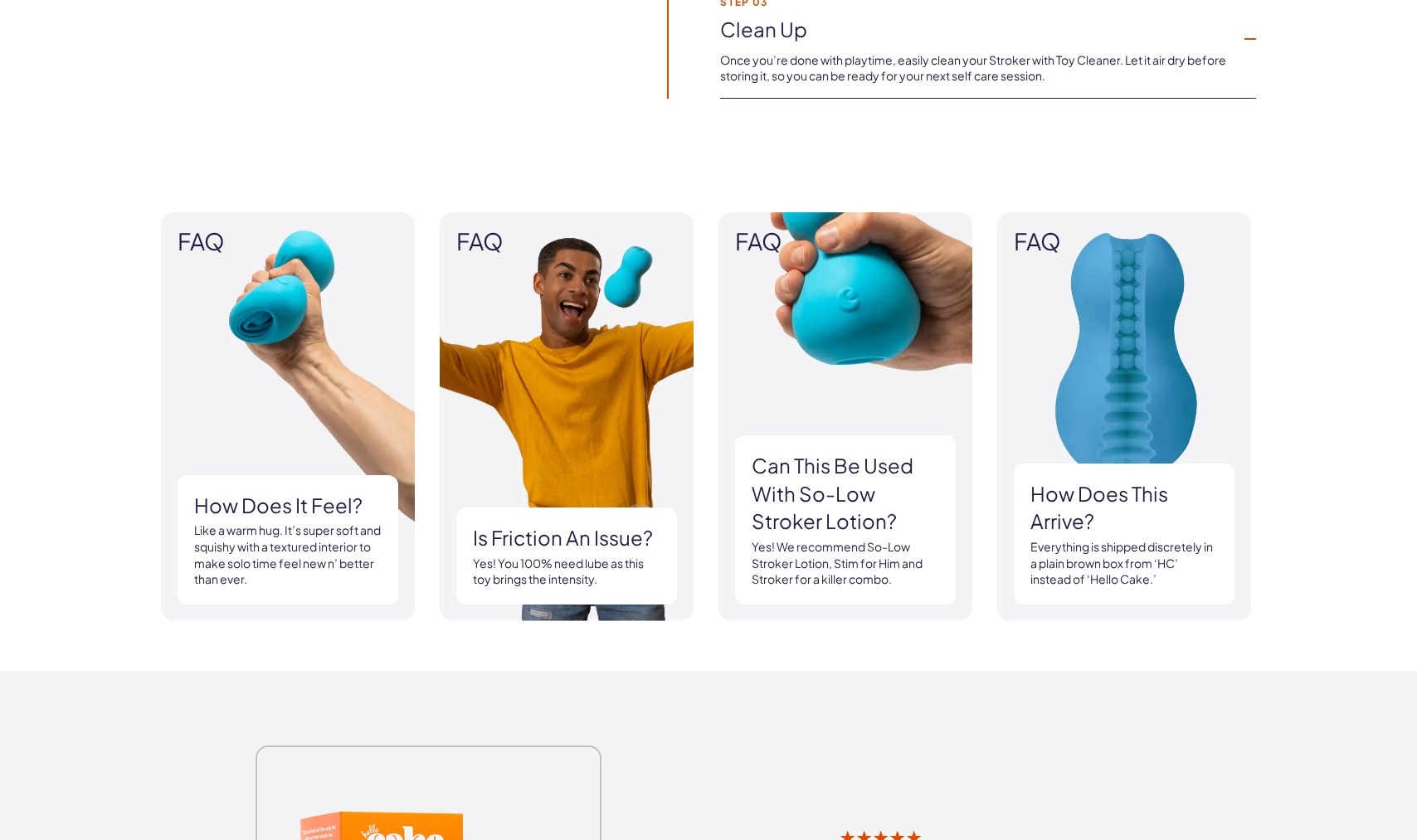
scroll to position [1451, 0]
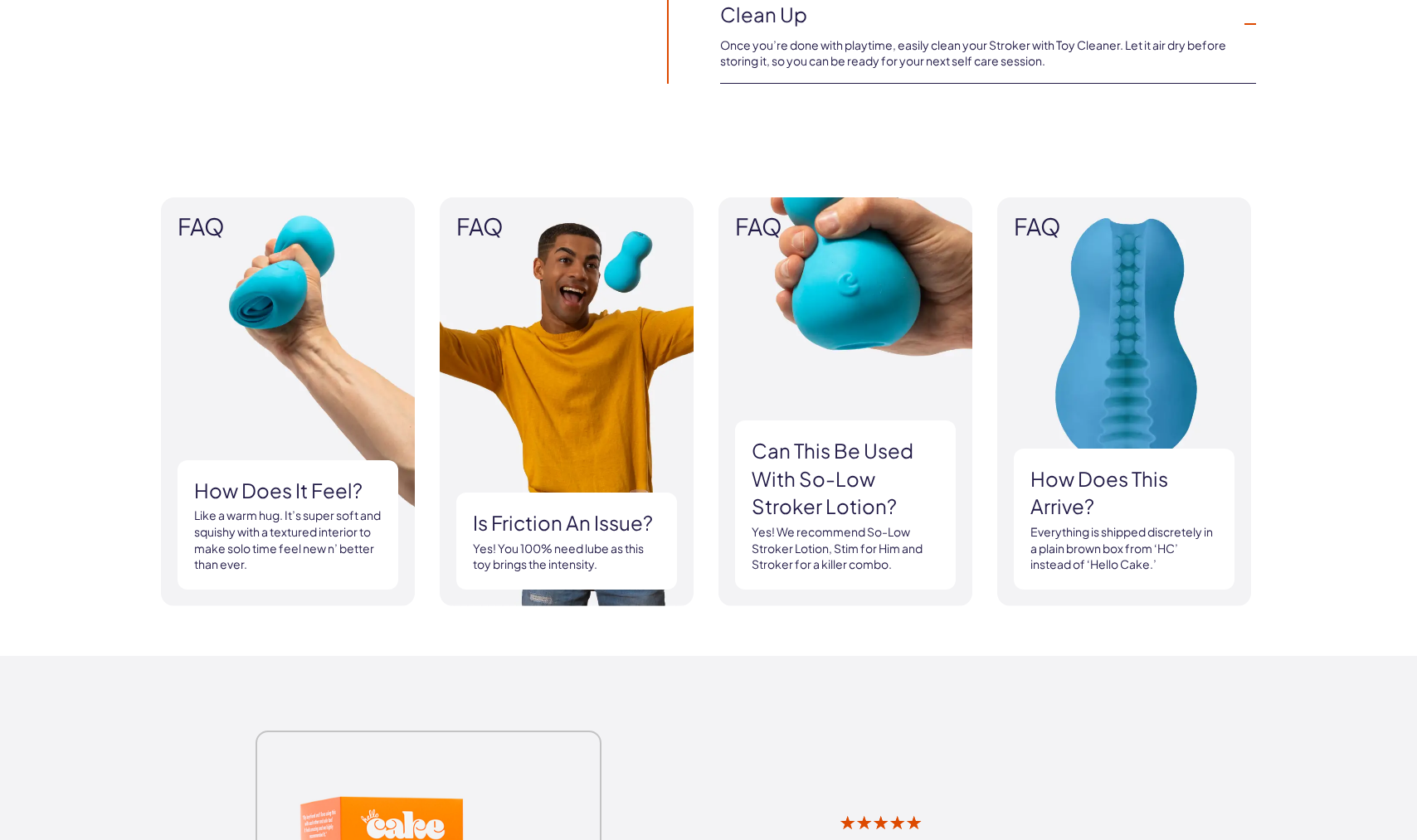
click at [405, 599] on div "FAQ How does it feel? Like a warm hug. It’s super soft and squishy with a textu…" at bounding box center [287, 402] width 254 height 409
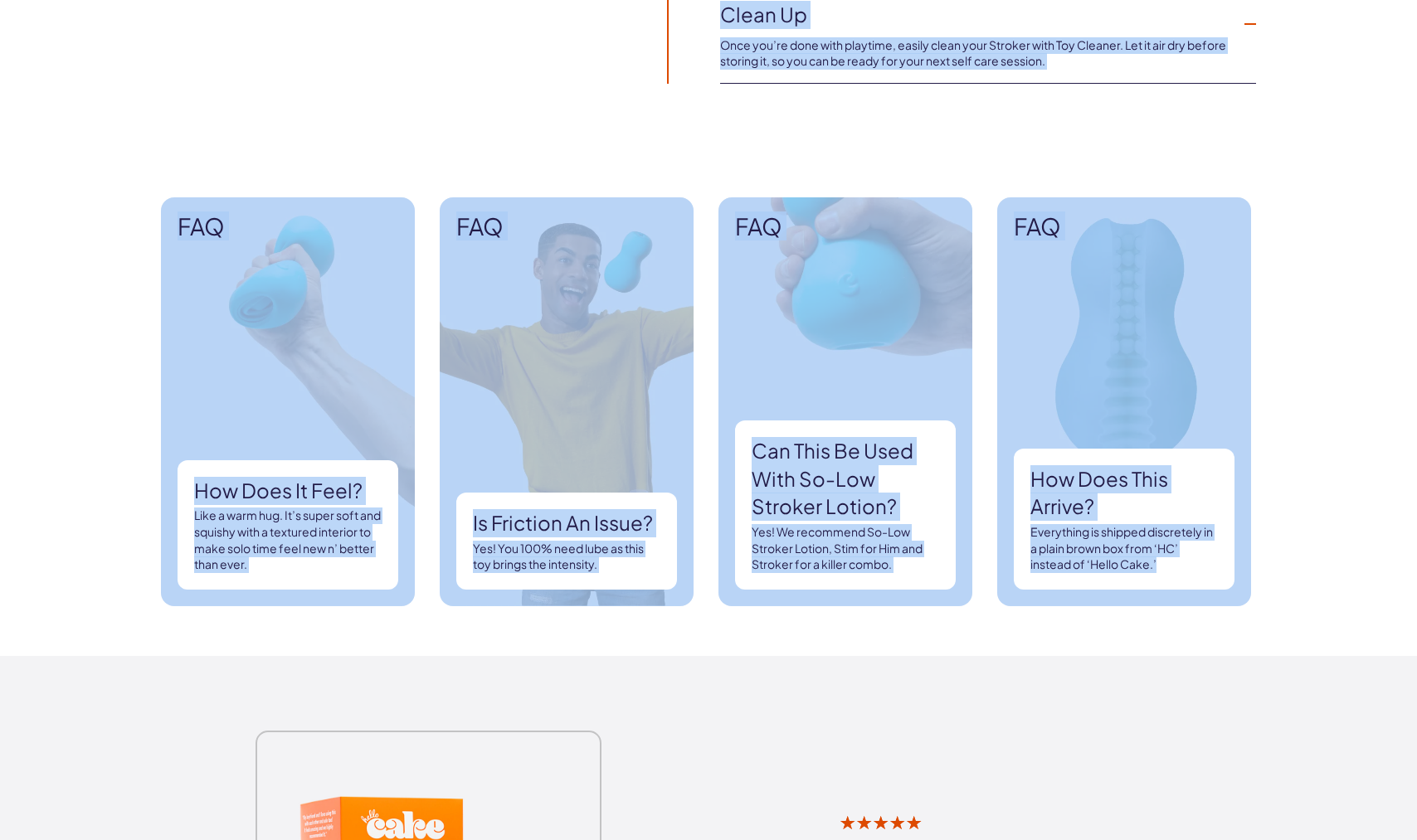
drag, startPoint x: 412, startPoint y: 667, endPoint x: 266, endPoint y: 85, distance: 600.0
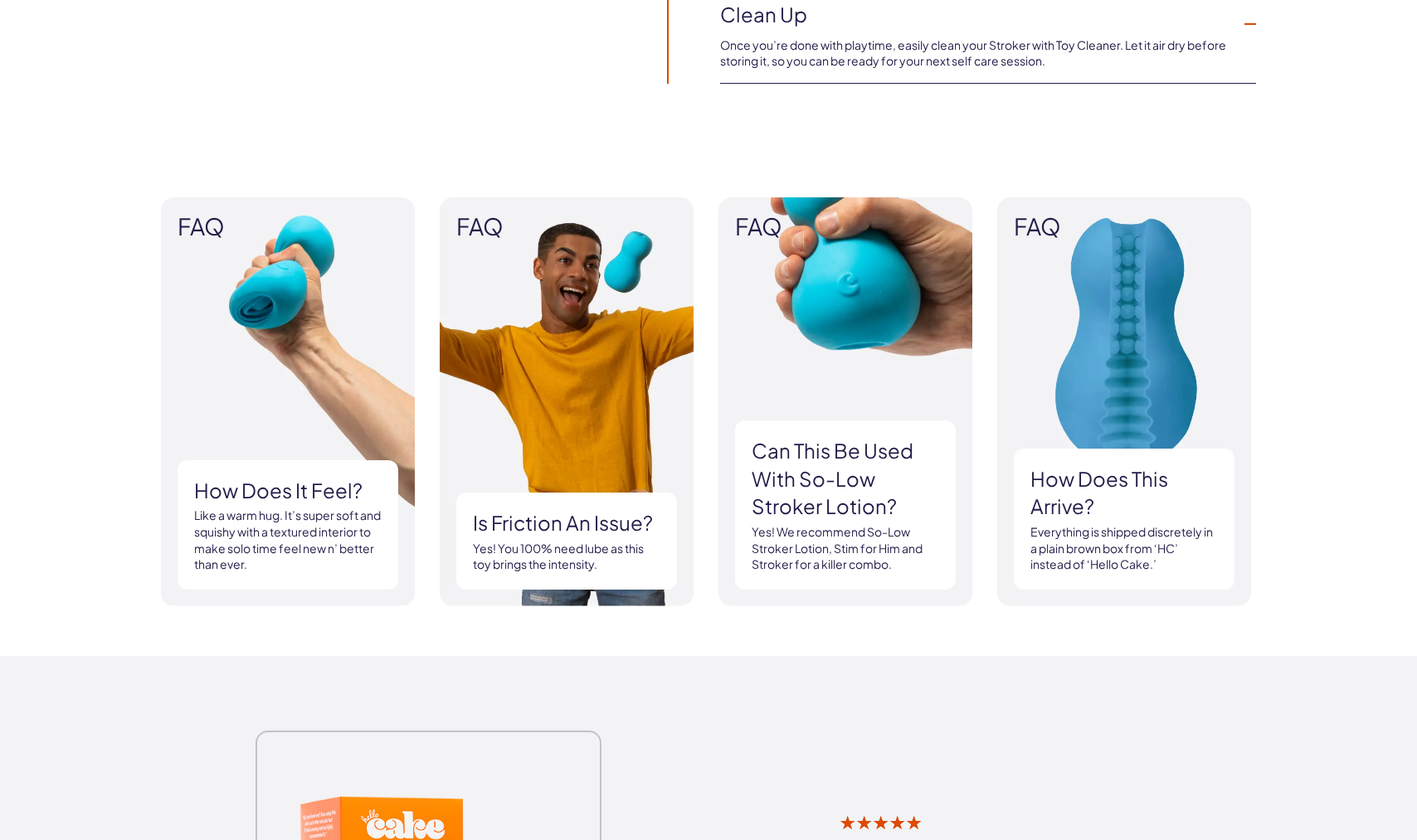
click at [202, 229] on span "FAQ" at bounding box center [287, 226] width 221 height 25
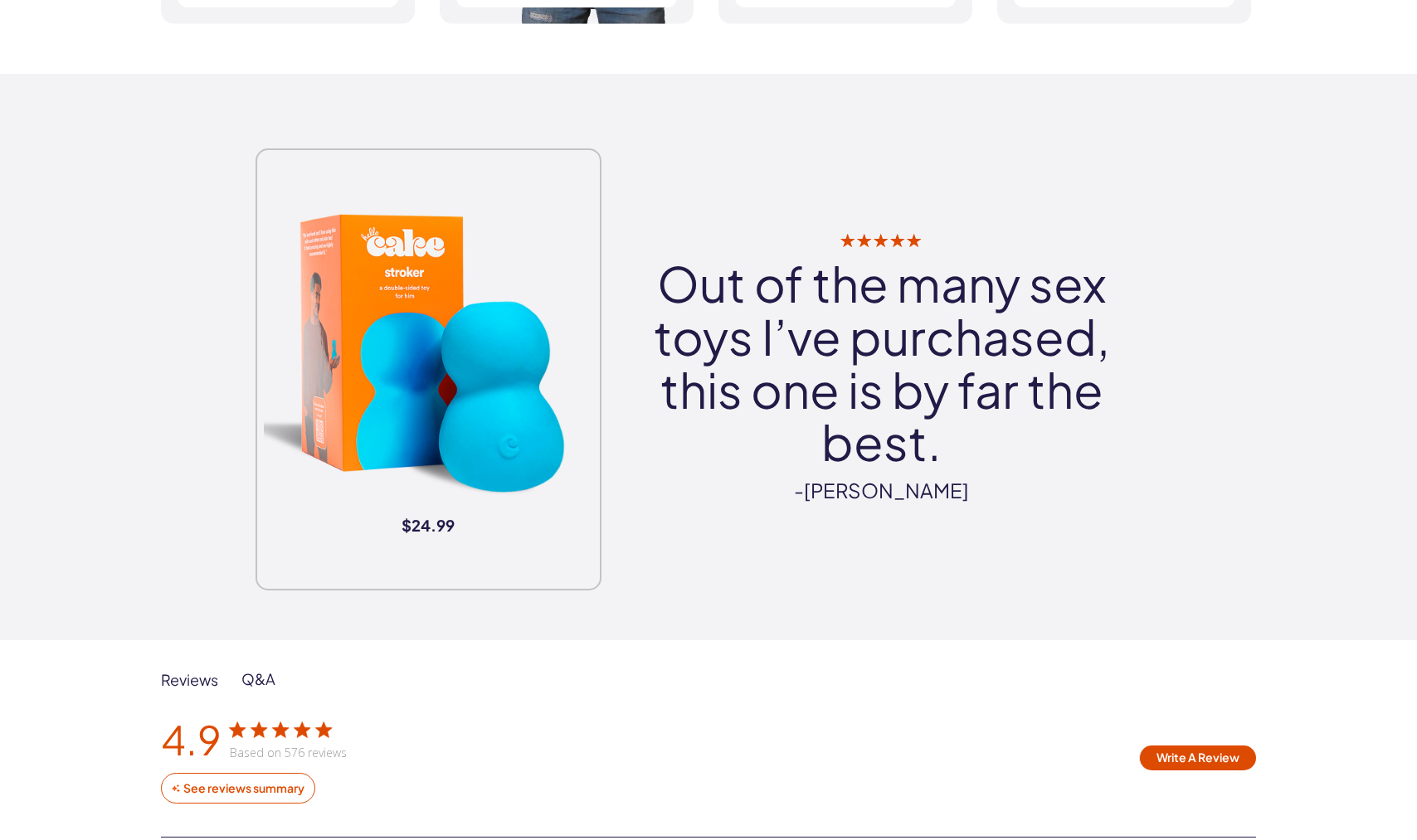
scroll to position [2028, 0]
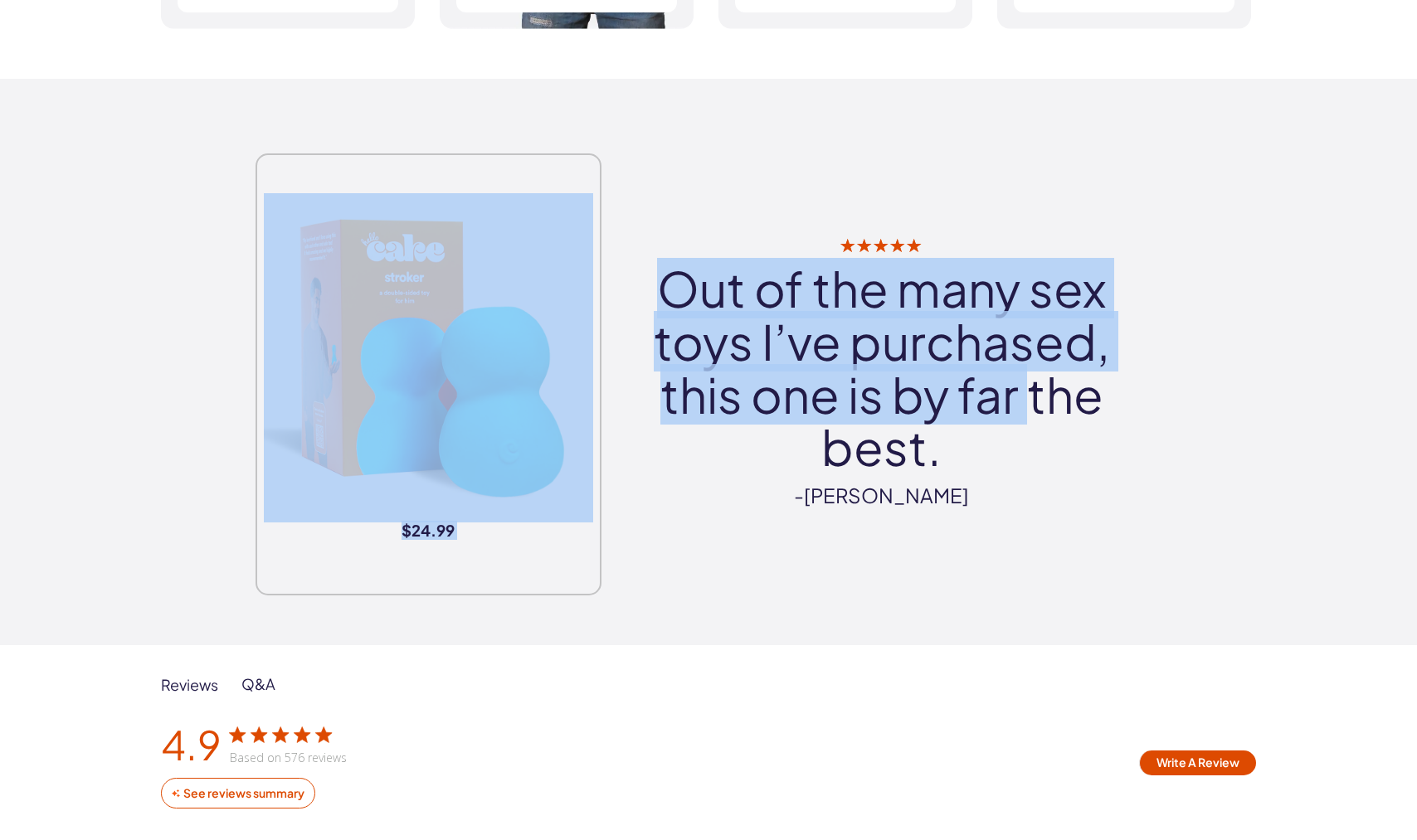
drag, startPoint x: 636, startPoint y: 143, endPoint x: 1048, endPoint y: 446, distance: 511.4
click at [1046, 438] on div "$24.99 Out of the many sex toys I’ve purchased, this one is by far the best. -J…" at bounding box center [708, 362] width 1195 height 467
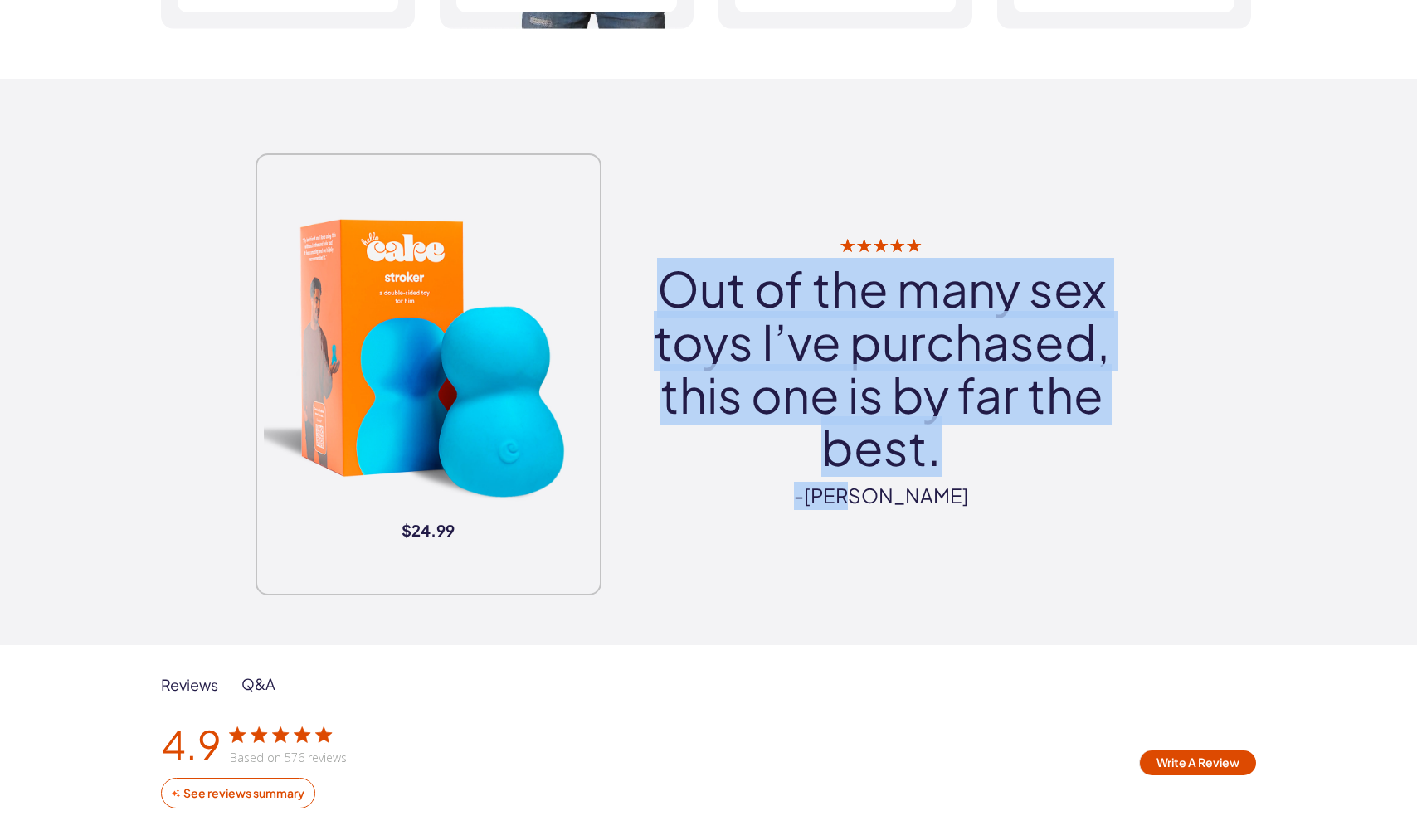
drag, startPoint x: 1009, startPoint y: 543, endPoint x: 798, endPoint y: 118, distance: 474.5
click at [799, 120] on div "$24.99 Out of the many sex toys I’ve purchased, this one is by far the best. -J…" at bounding box center [708, 362] width 1417 height 566
click at [798, 118] on div "$24.99 Out of the many sex toys I’ve purchased, this one is by far the best. -J…" at bounding box center [708, 362] width 1417 height 566
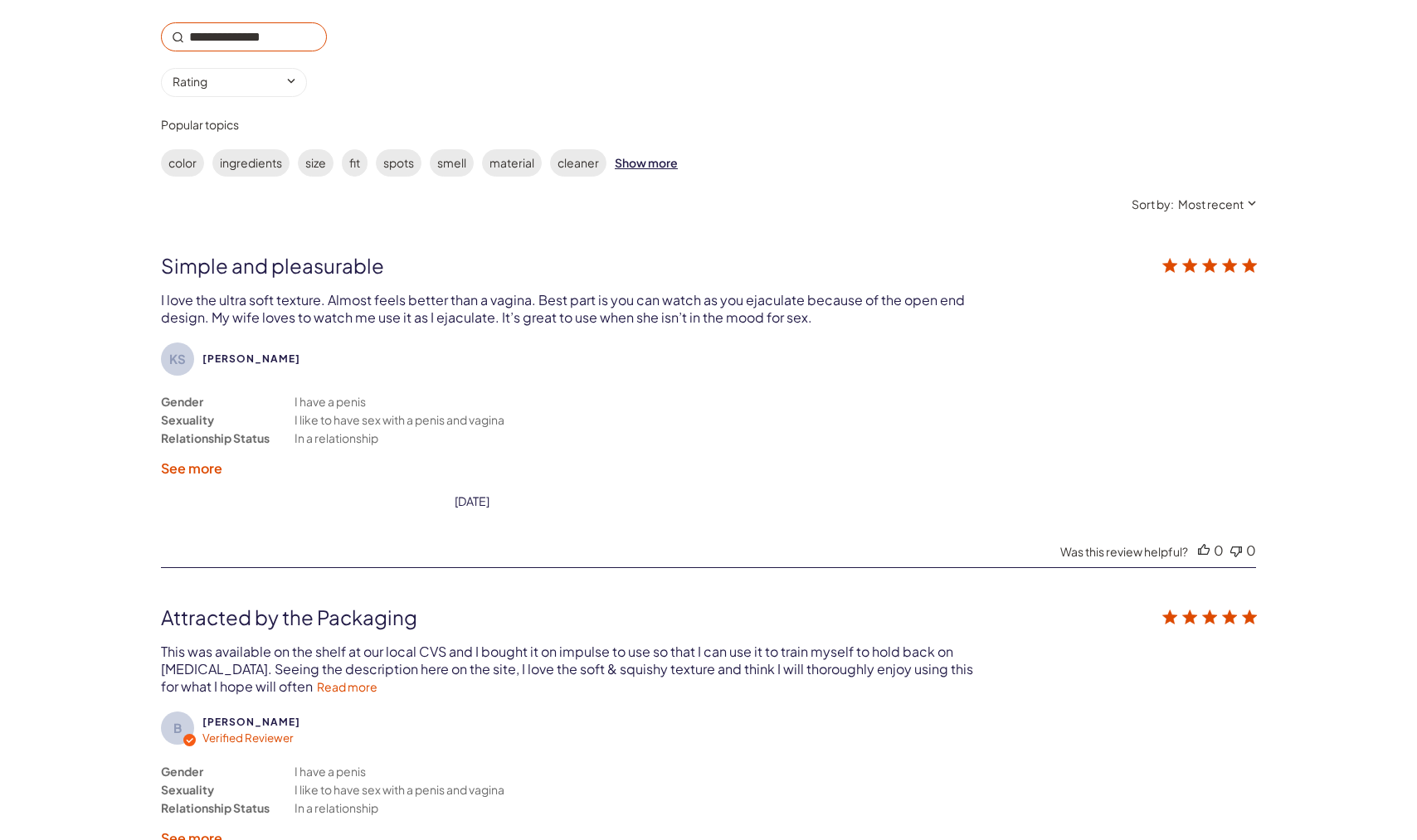
scroll to position [2937, 0]
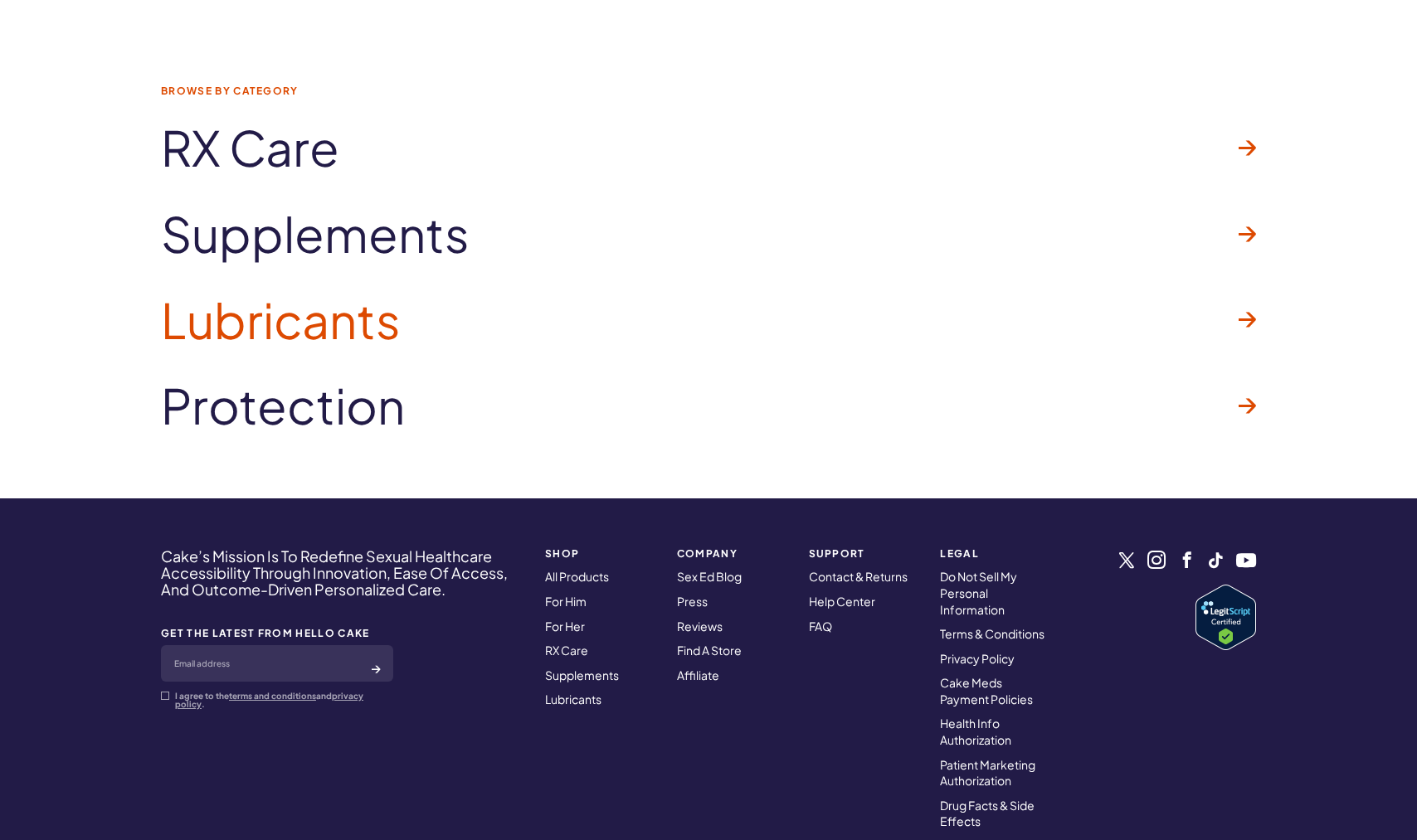
scroll to position [8635, 0]
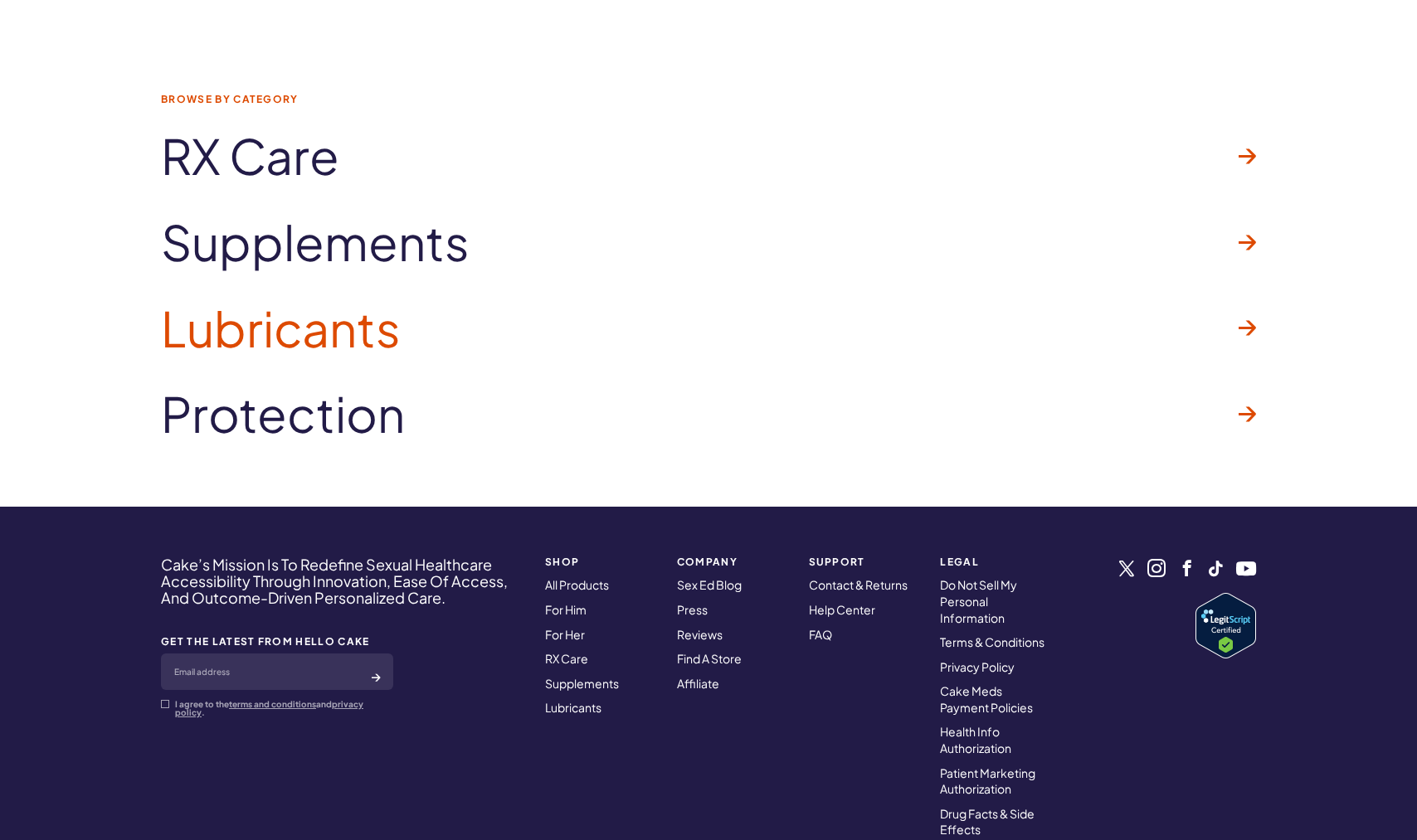
click at [327, 344] on span "Lubricants" at bounding box center [281, 328] width 240 height 53
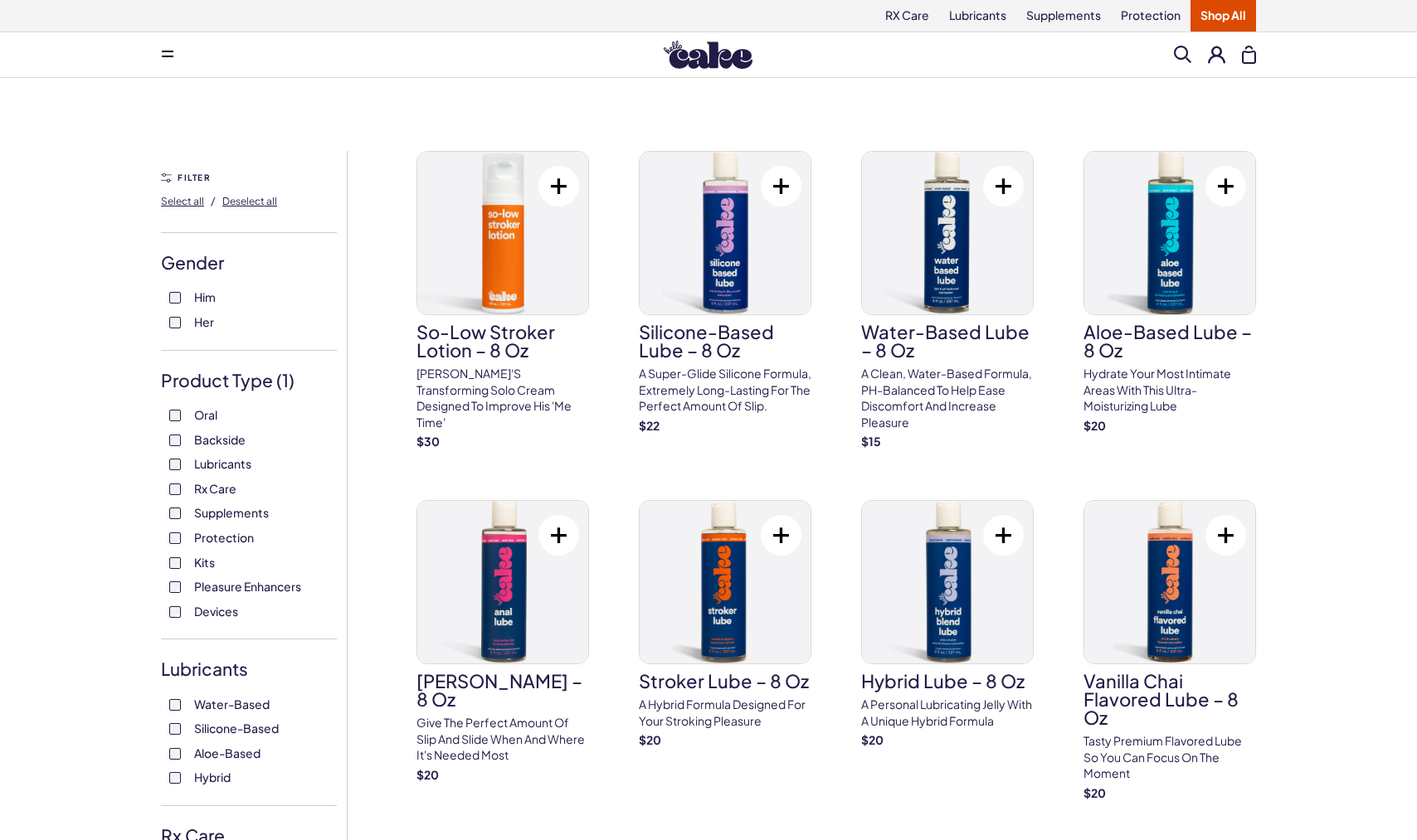
click at [243, 467] on span "Lubricants" at bounding box center [222, 464] width 57 height 22
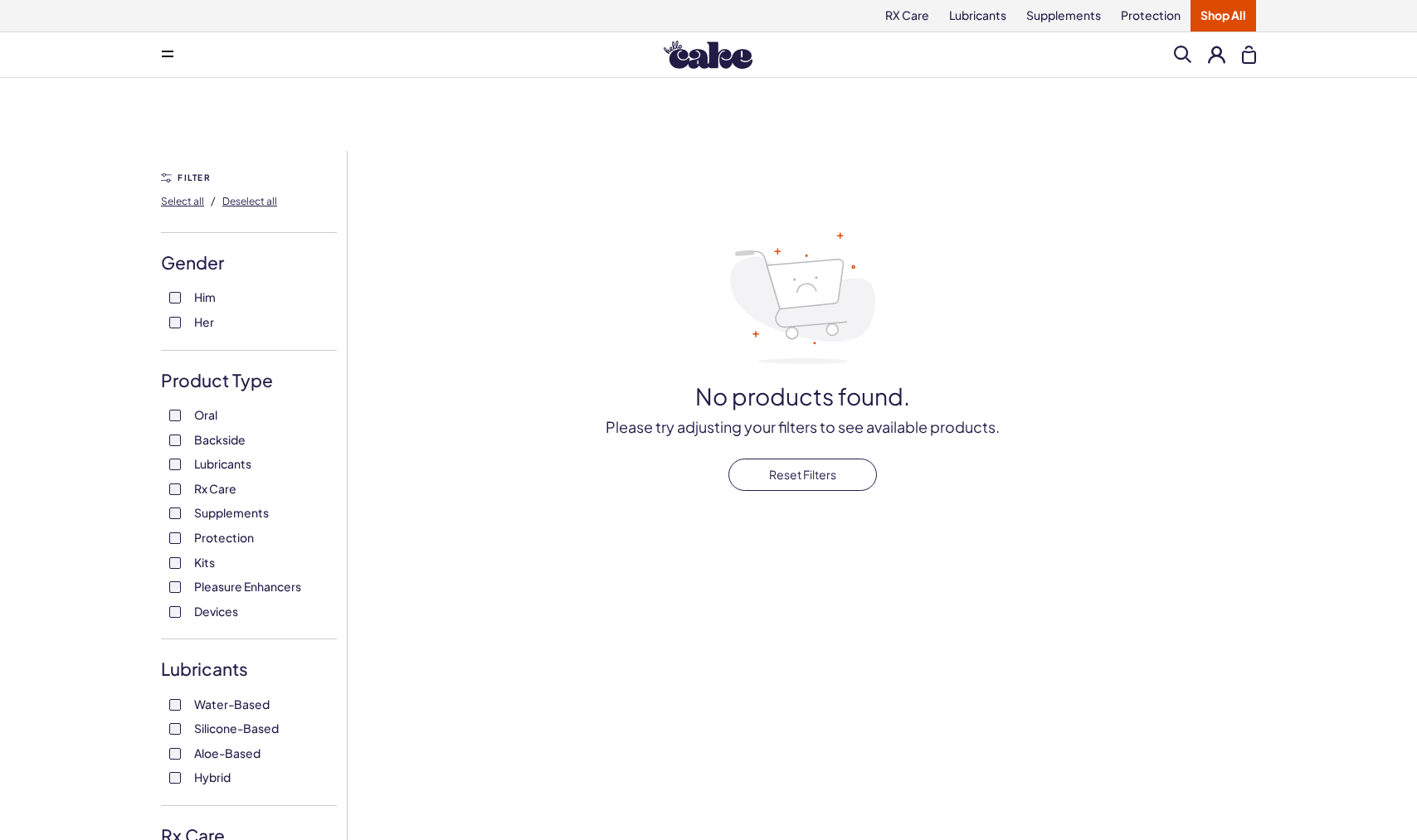
click at [189, 434] on label "Backside" at bounding box center [248, 440] width 159 height 16
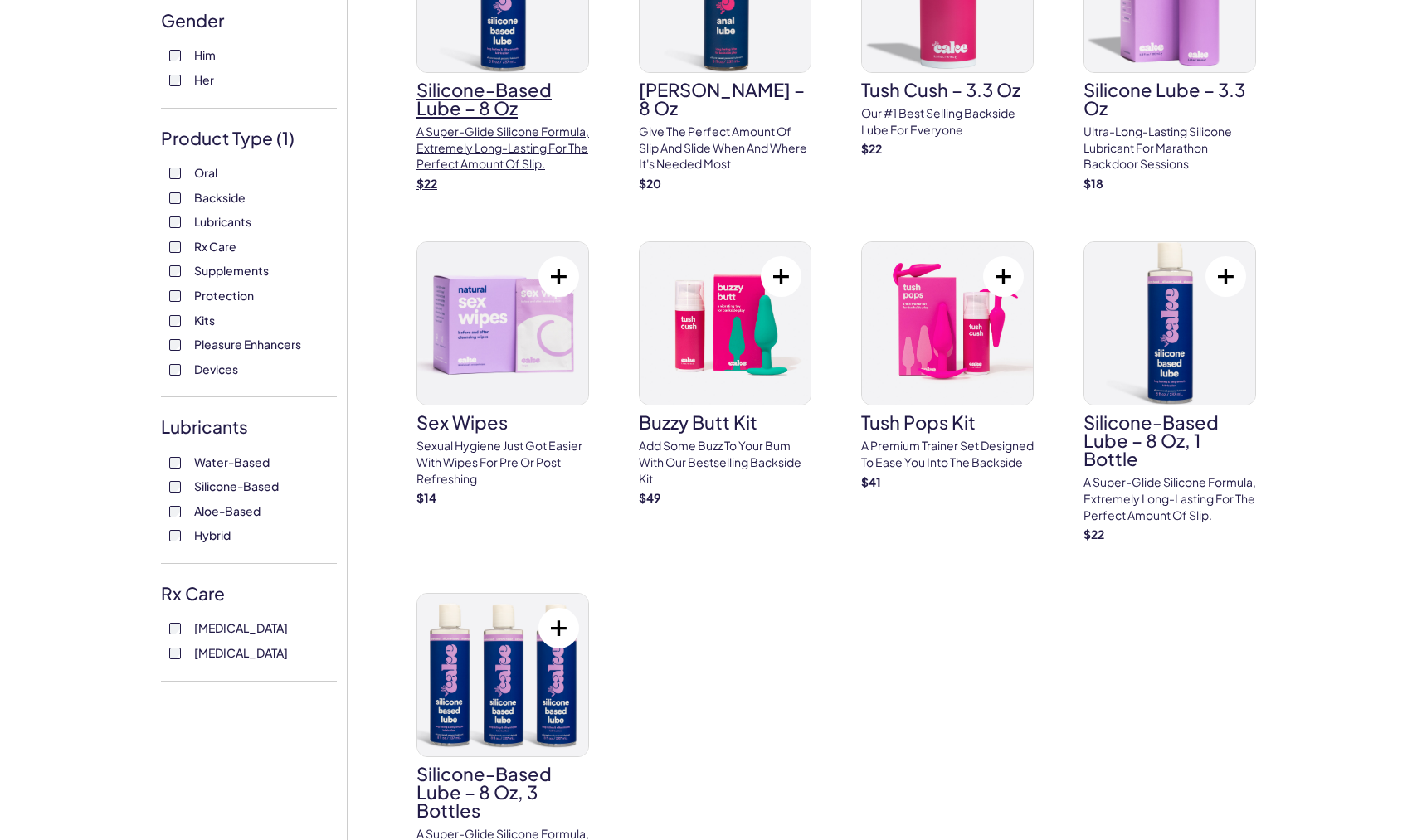
scroll to position [248, 0]
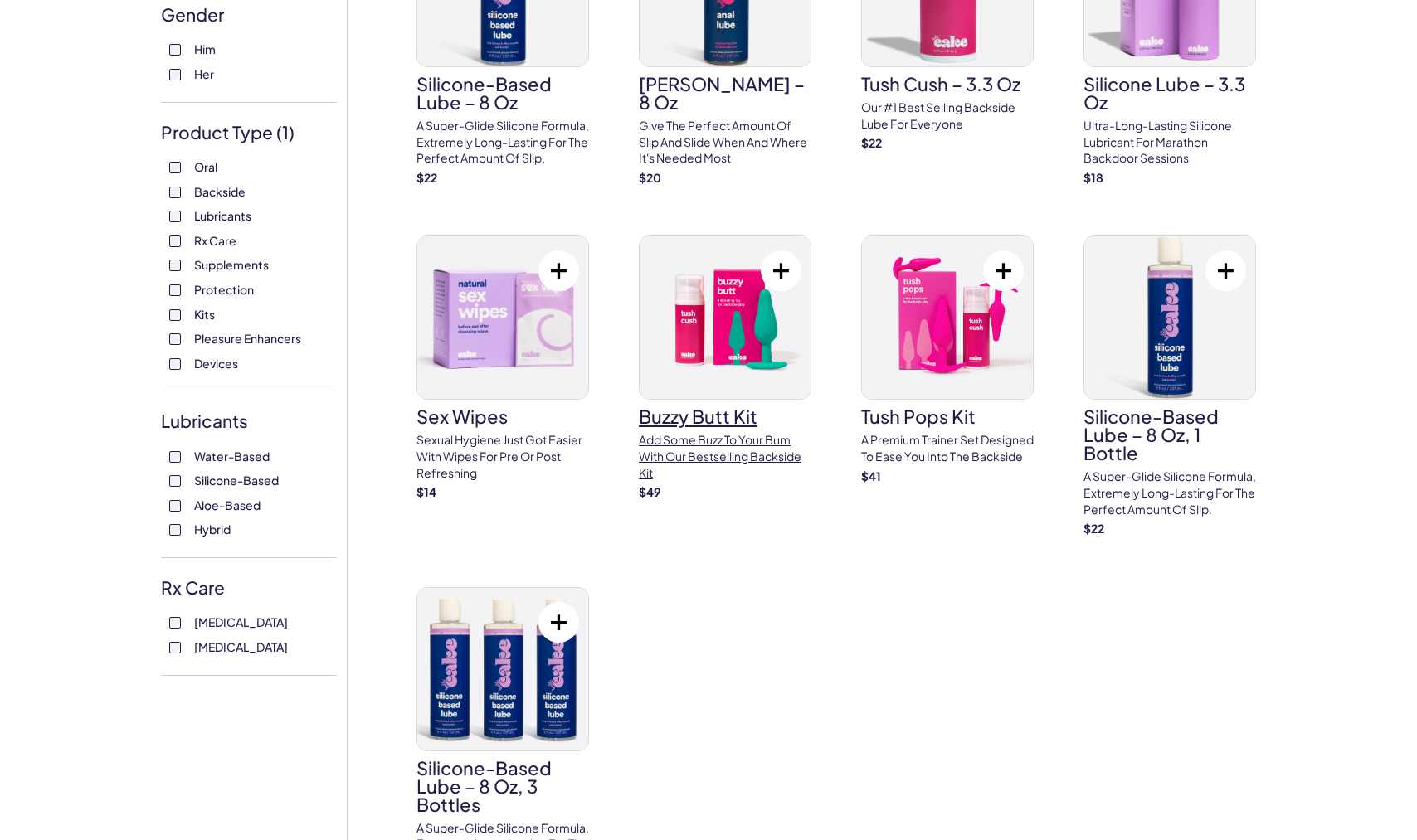
click at [719, 458] on p "Add some buzz to your bum with our bestselling backside kit" at bounding box center [726, 456] width 173 height 49
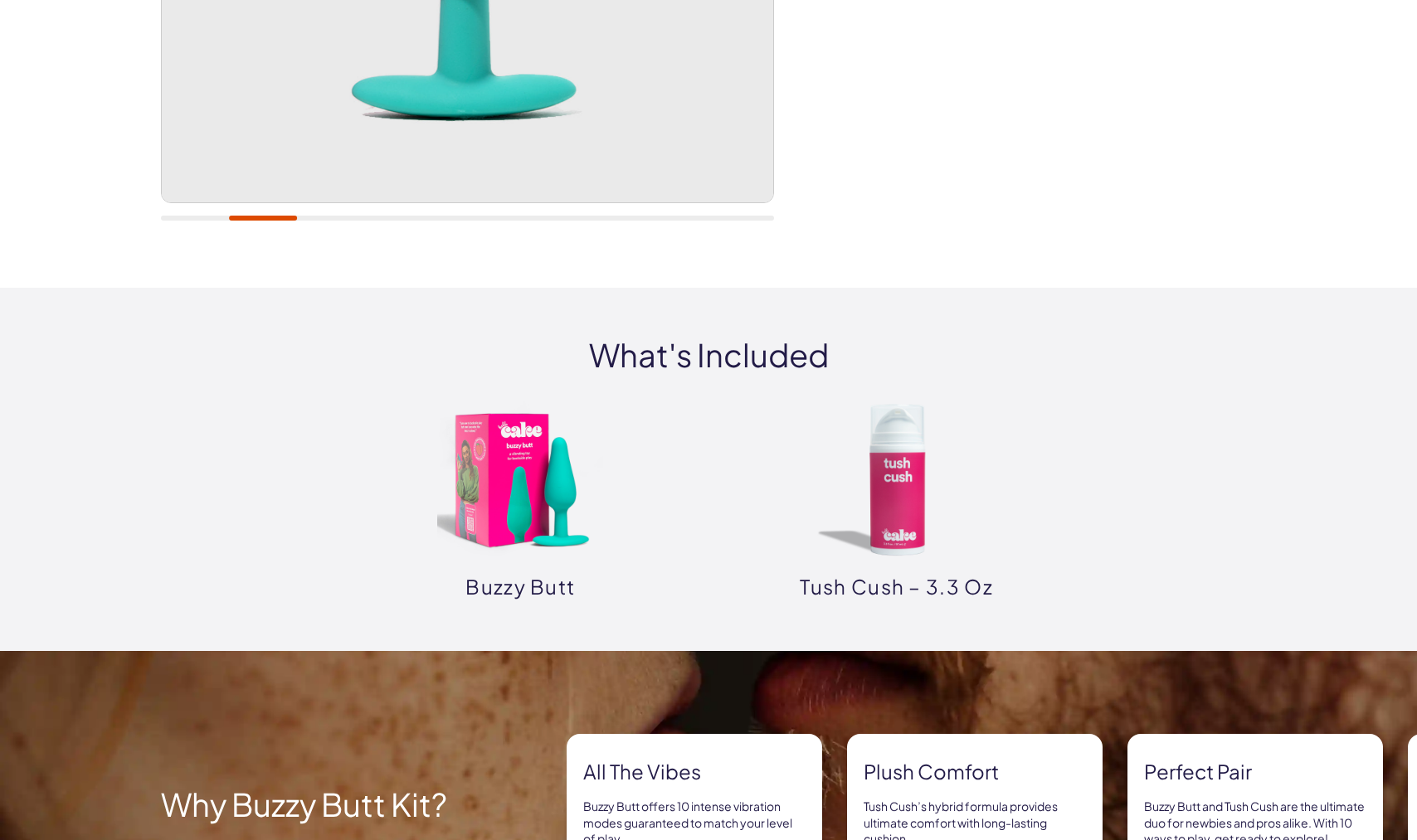
scroll to position [400, 0]
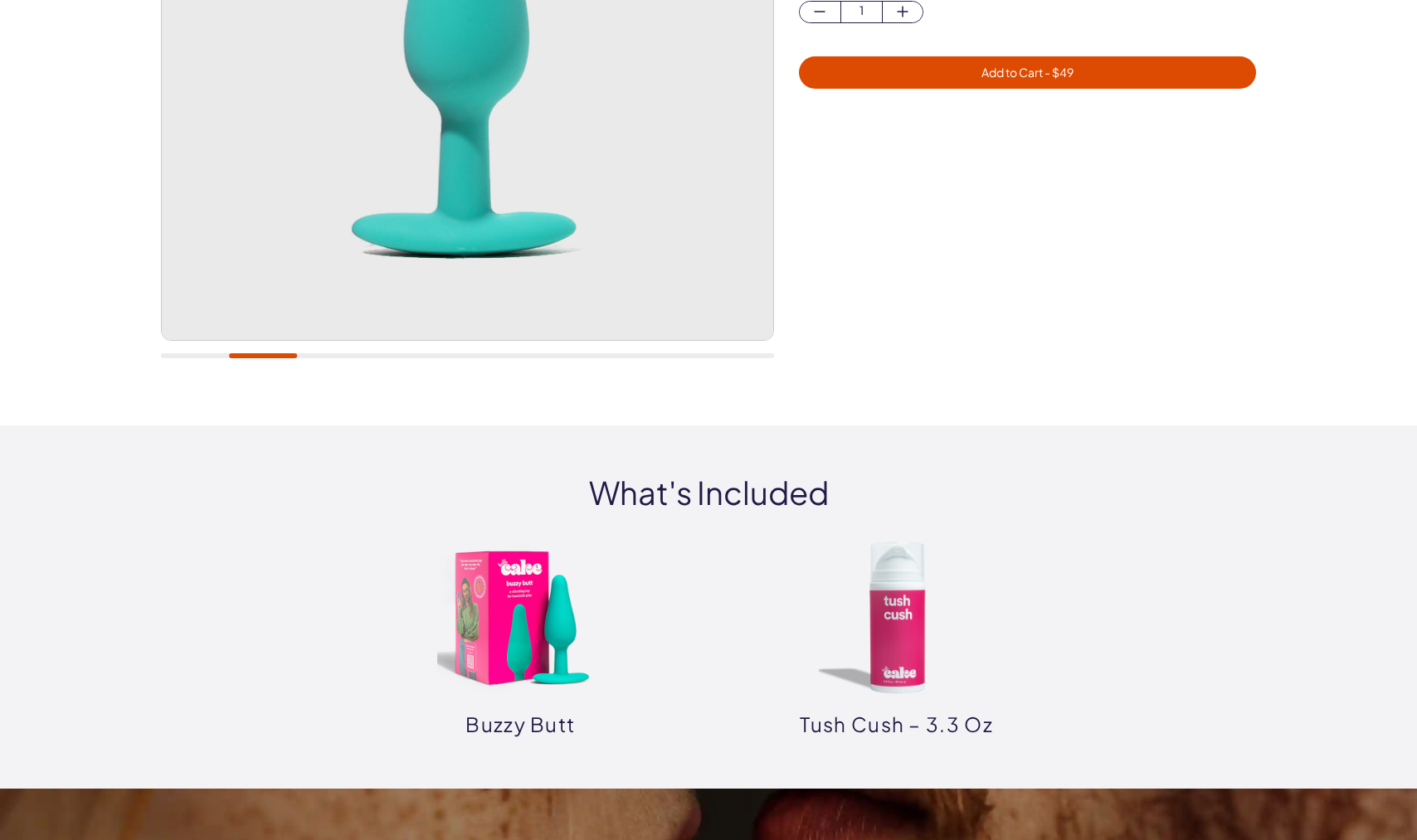
click at [465, 344] on div at bounding box center [467, 52] width 613 height 648
click at [465, 355] on div at bounding box center [467, 355] width 613 height 5
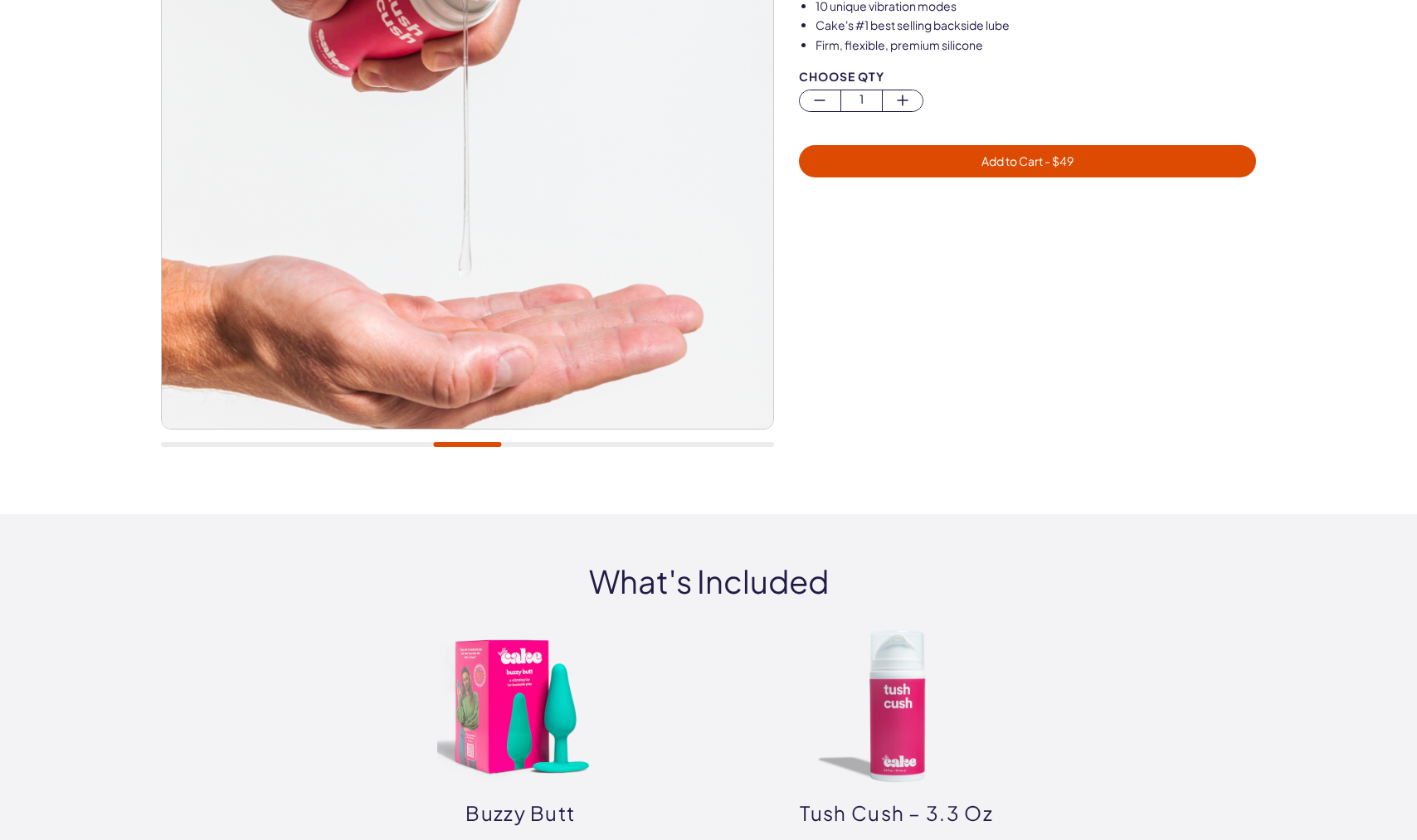
scroll to position [205, 0]
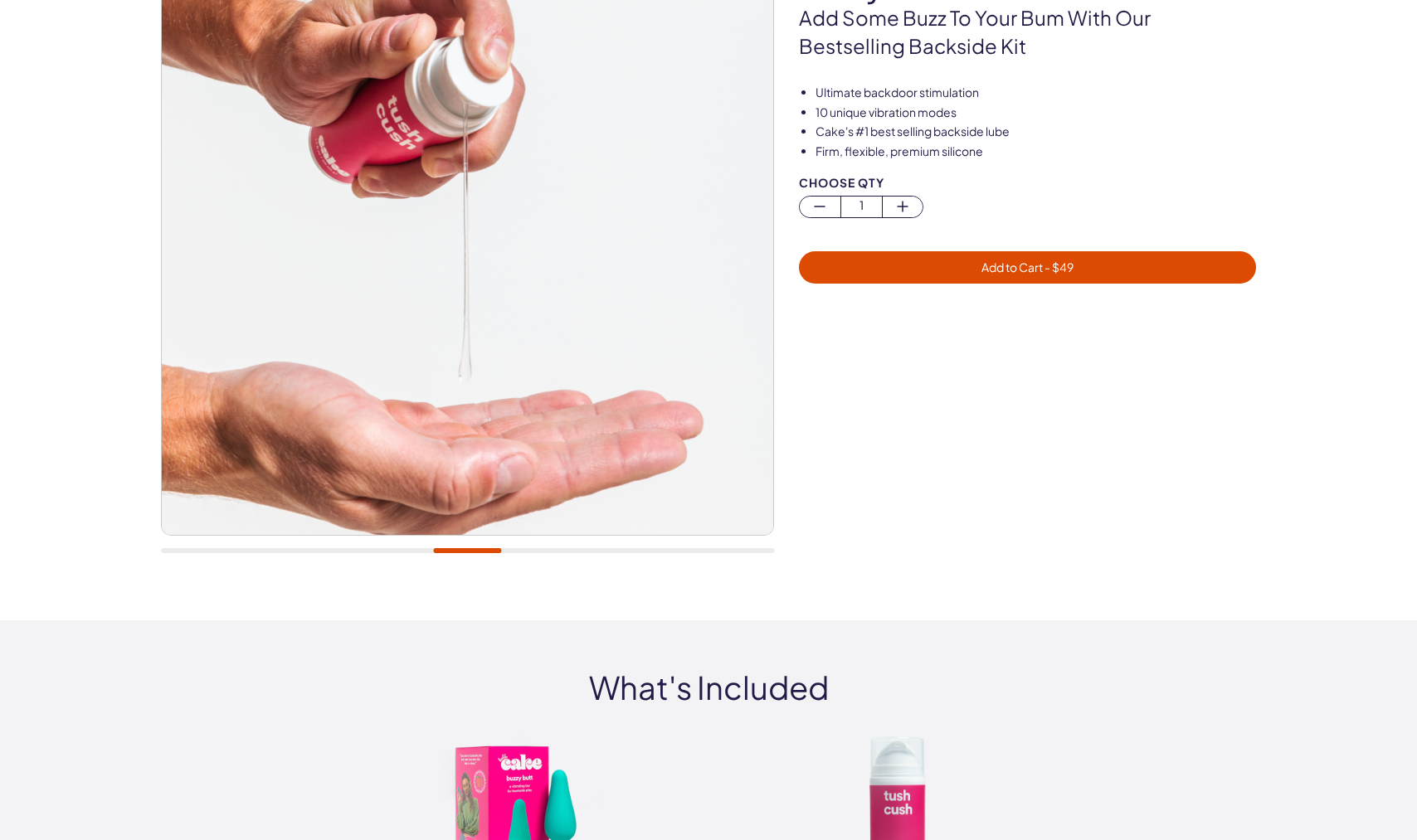
click at [356, 555] on div at bounding box center [467, 246] width 613 height 648
click at [356, 543] on div at bounding box center [467, 246] width 613 height 648
click at [336, 539] on div at bounding box center [467, 246] width 613 height 648
drag, startPoint x: 477, startPoint y: 546, endPoint x: 307, endPoint y: 546, distance: 170.0
click at [307, 546] on div at bounding box center [467, 246] width 613 height 648
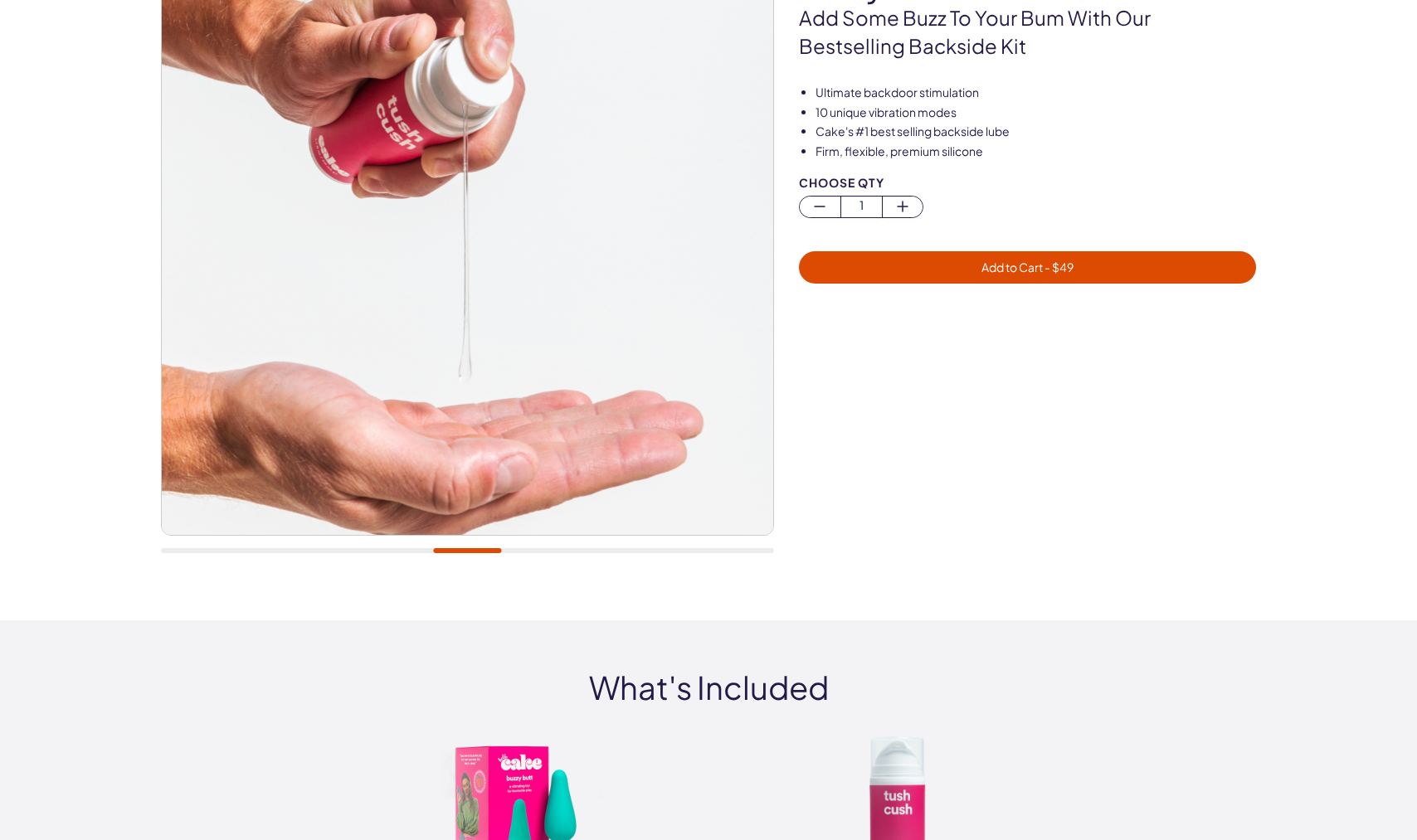
click at [368, 546] on div at bounding box center [467, 246] width 613 height 648
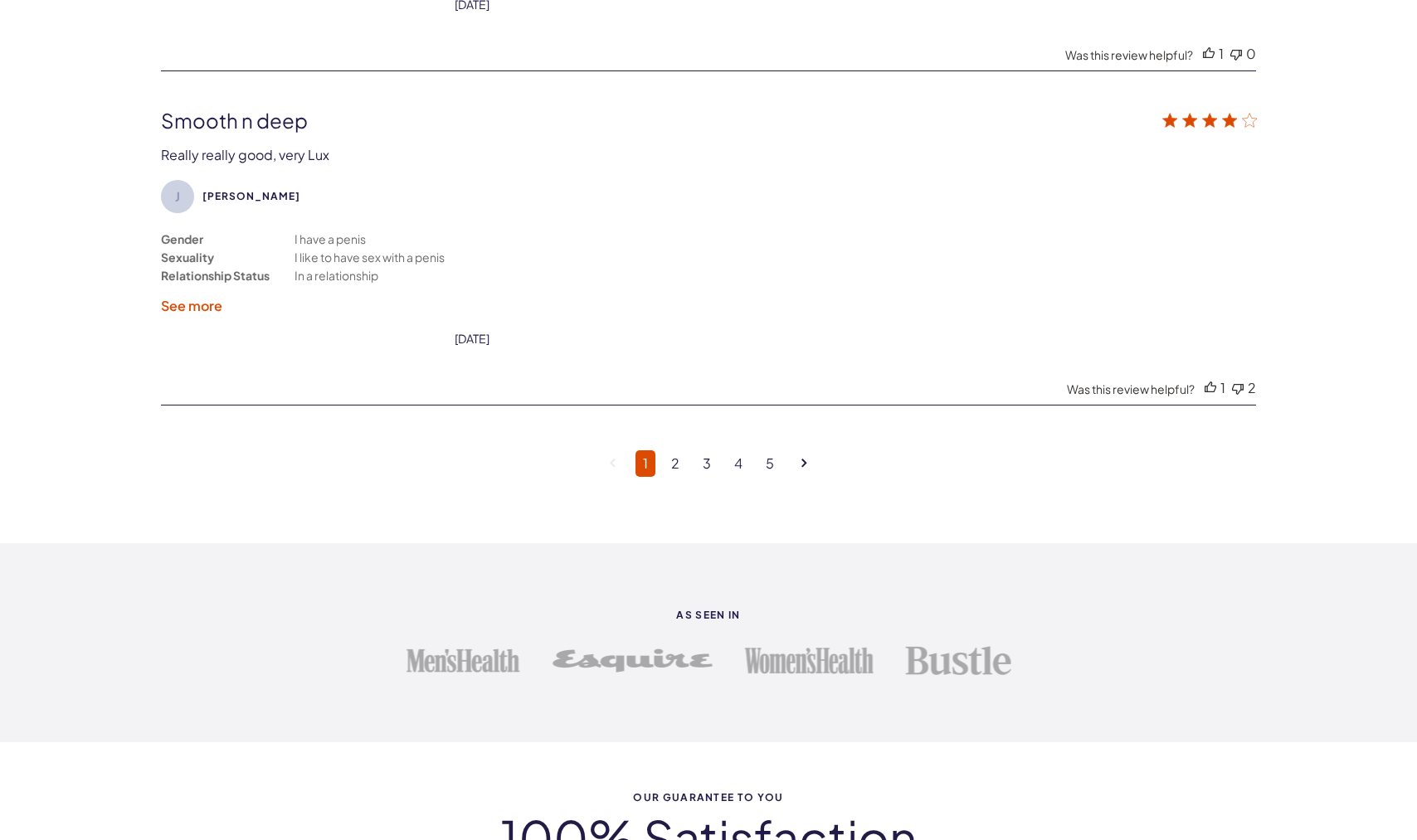
scroll to position [4786, 0]
